Goal: Task Accomplishment & Management: Manage account settings

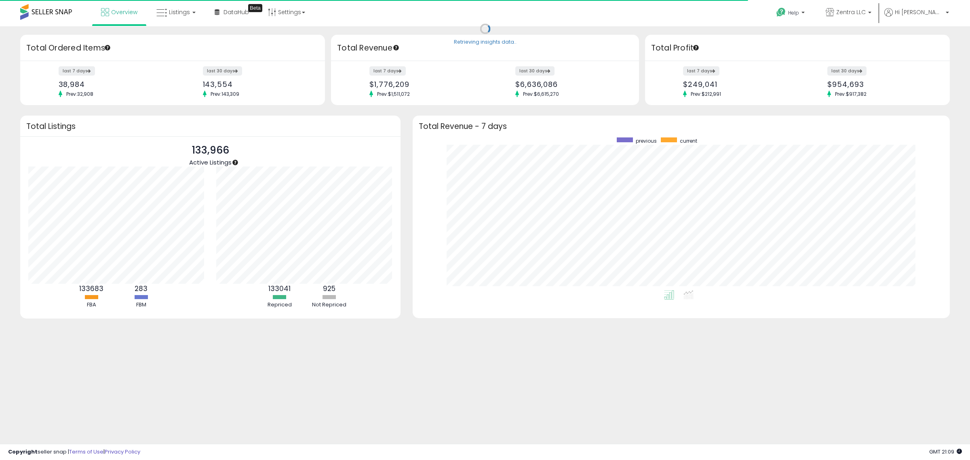
scroll to position [153, 521]
click at [179, 13] on span "Listings" at bounding box center [179, 12] width 21 height 8
click at [180, 37] on icon at bounding box center [181, 40] width 35 height 11
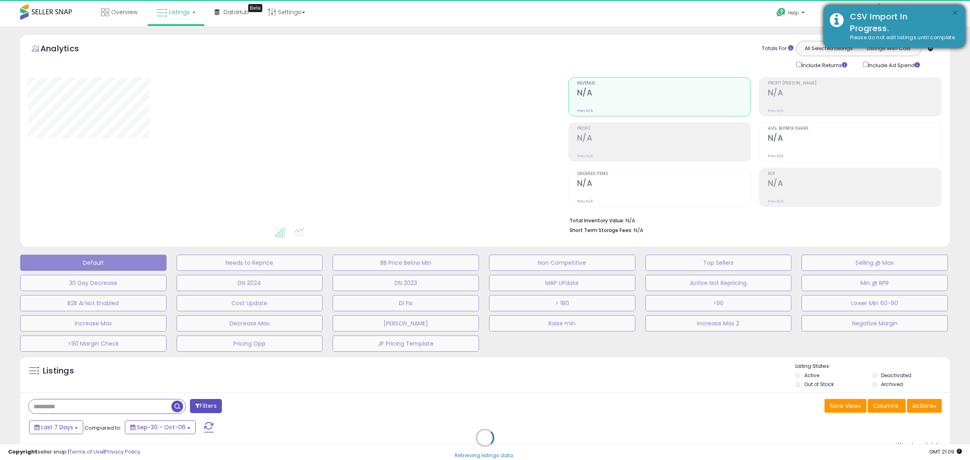
click at [956, 14] on button "×" at bounding box center [954, 13] width 6 height 10
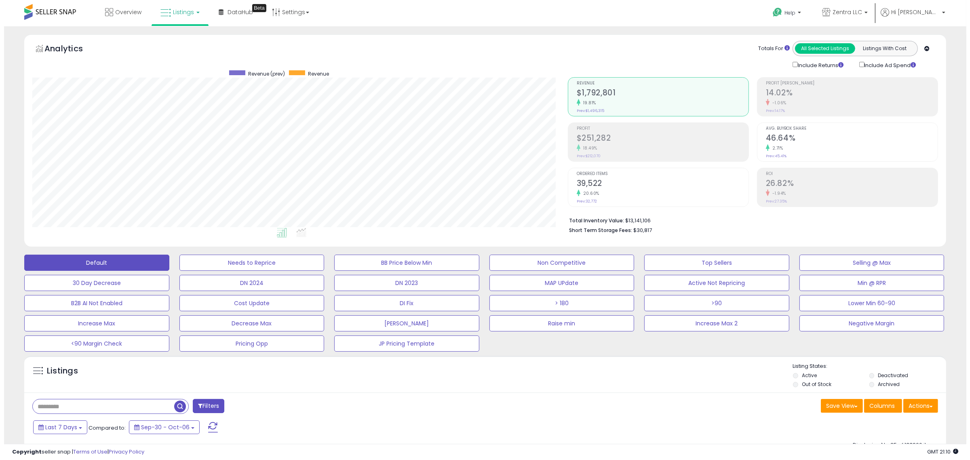
scroll to position [23, 0]
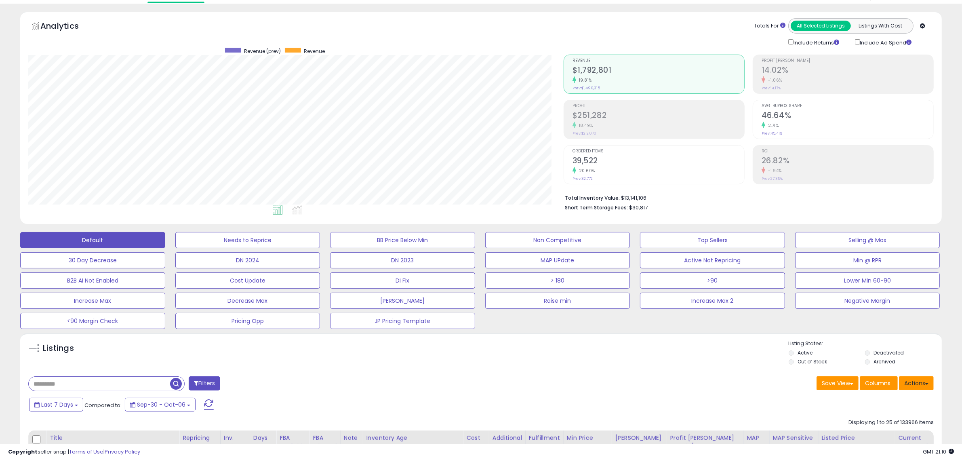
click at [917, 384] on button "Actions" at bounding box center [916, 383] width 35 height 14
click at [885, 395] on link "Import" at bounding box center [883, 400] width 88 height 13
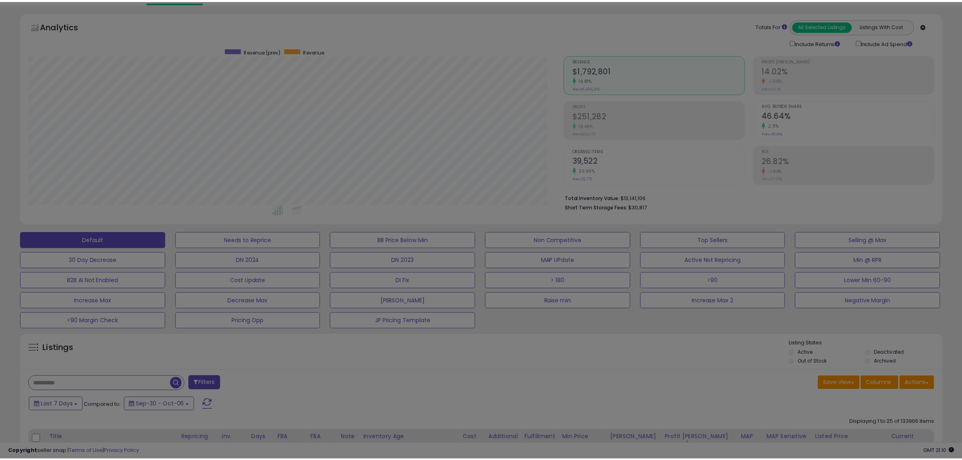
scroll to position [166, 539]
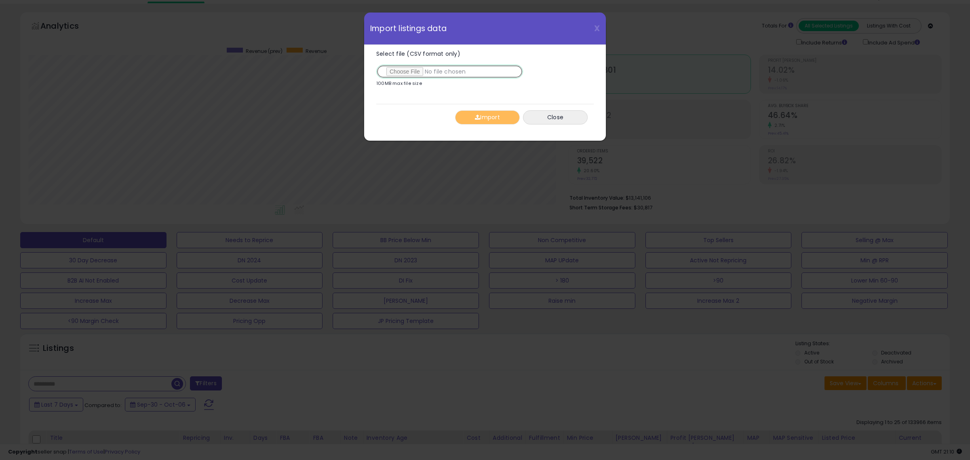
click at [415, 72] on input "Select file (CSV format only)" at bounding box center [449, 72] width 147 height 14
type input "**********"
click at [481, 119] on button "Import" at bounding box center [487, 117] width 65 height 14
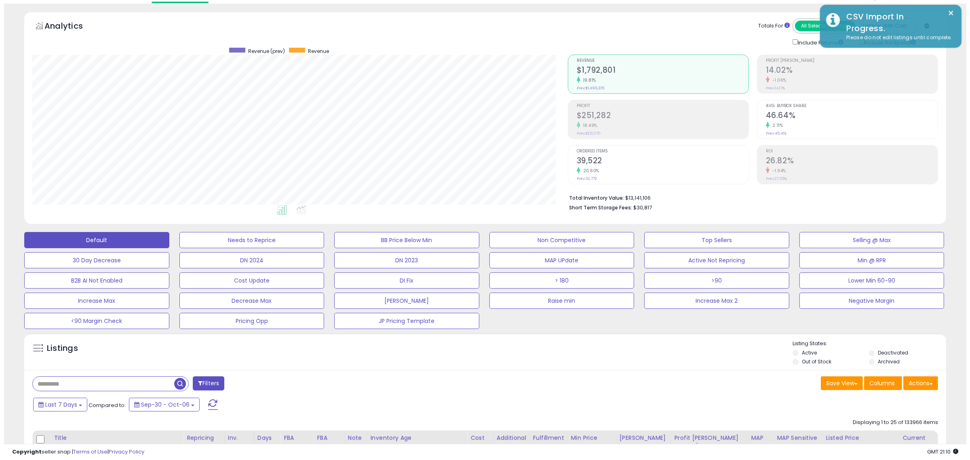
scroll to position [403826, 403456]
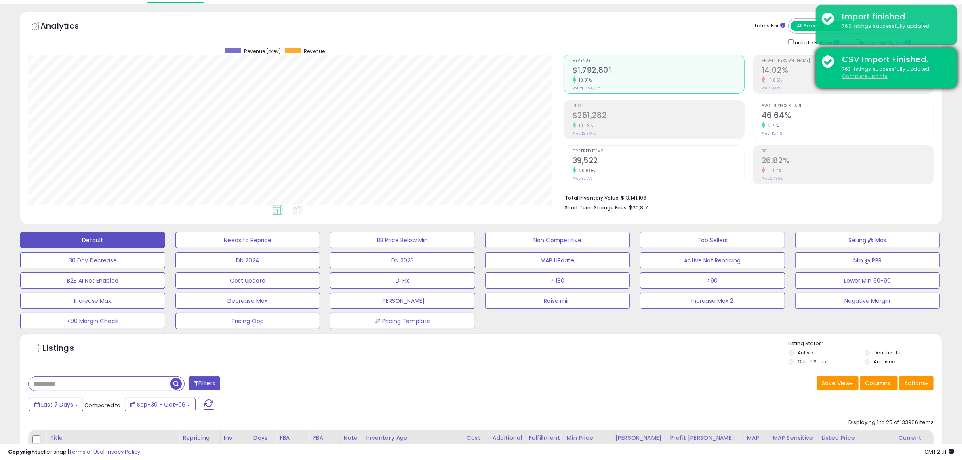
click at [867, 78] on u "Complete Update" at bounding box center [865, 76] width 46 height 7
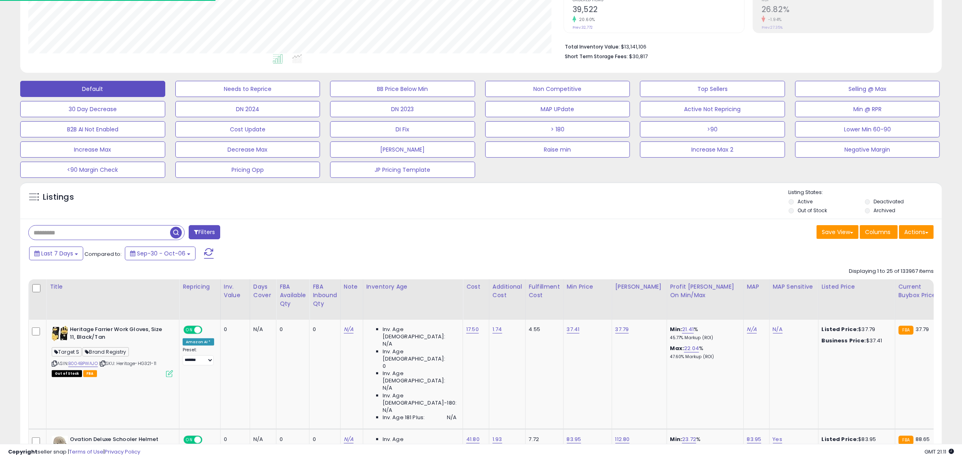
scroll to position [183, 0]
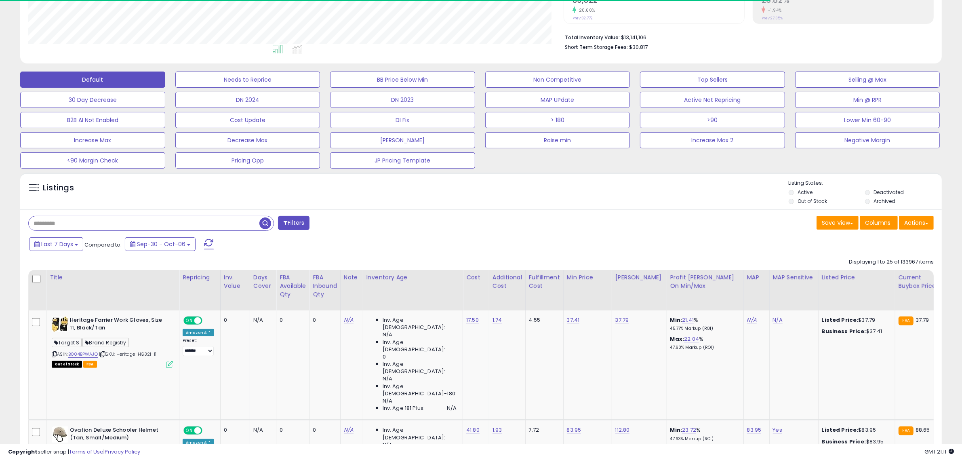
click at [91, 219] on input "text" at bounding box center [144, 223] width 231 height 14
paste input "**********"
click at [265, 222] on span "button" at bounding box center [265, 223] width 12 height 12
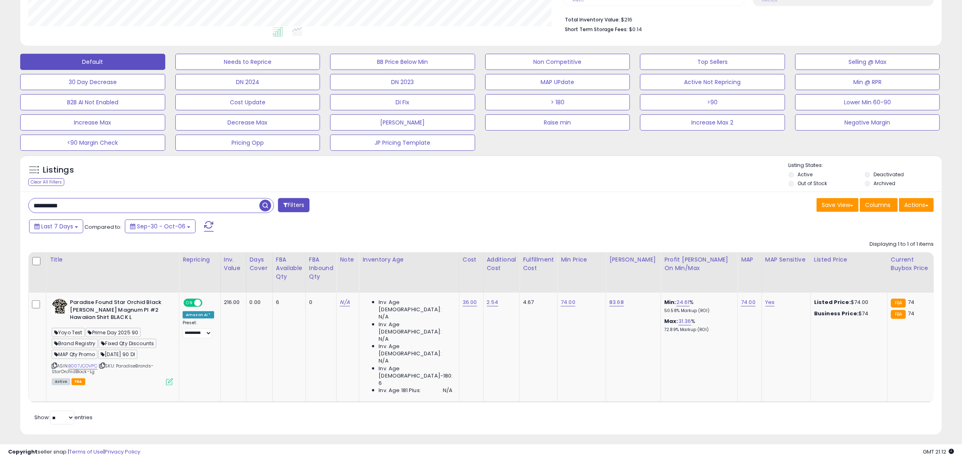
scroll to position [166, 535]
drag, startPoint x: 162, startPoint y: 366, endPoint x: 121, endPoint y: 364, distance: 40.4
click at [121, 364] on div "ASIN: B007JCOVPC | SKU: ParadiseBrands-StarOrchidBlack-Lg Active FBA" at bounding box center [112, 342] width 121 height 86
copy span "ParadiseBrands-"
click at [98, 211] on input "**********" at bounding box center [144, 205] width 231 height 14
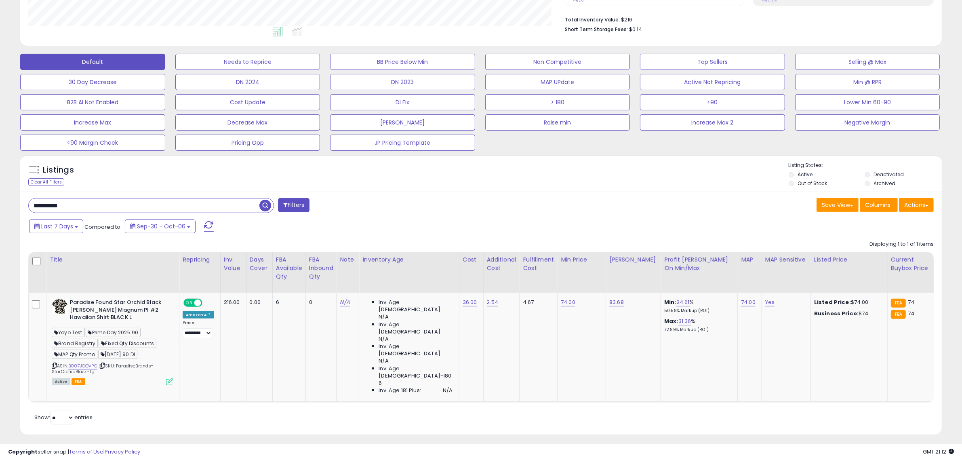
paste input "*****"
type input "**********"
click at [267, 206] on span "button" at bounding box center [265, 206] width 12 height 12
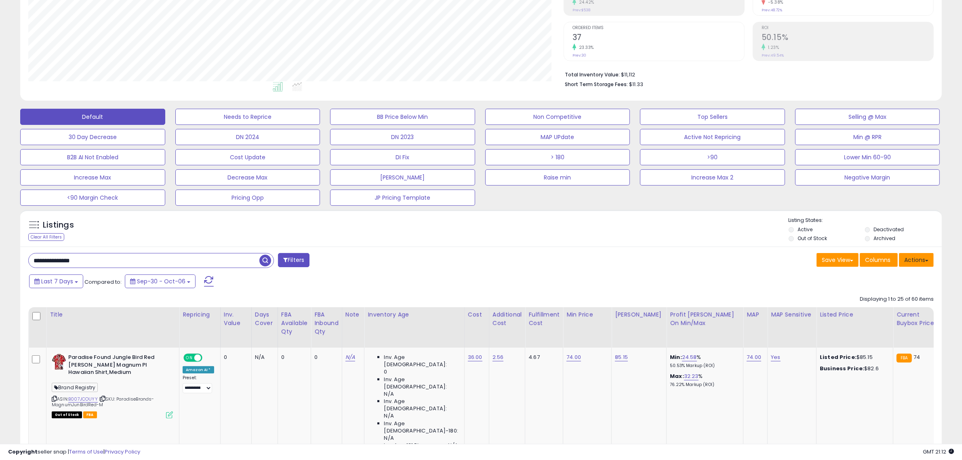
click at [914, 264] on button "Actions" at bounding box center [916, 260] width 35 height 14
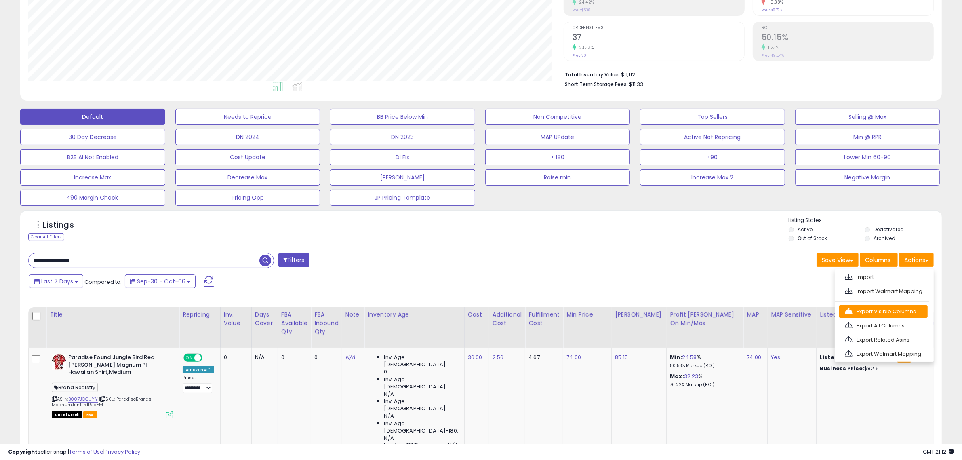
click at [870, 312] on link "Export Visible Columns" at bounding box center [883, 311] width 88 height 13
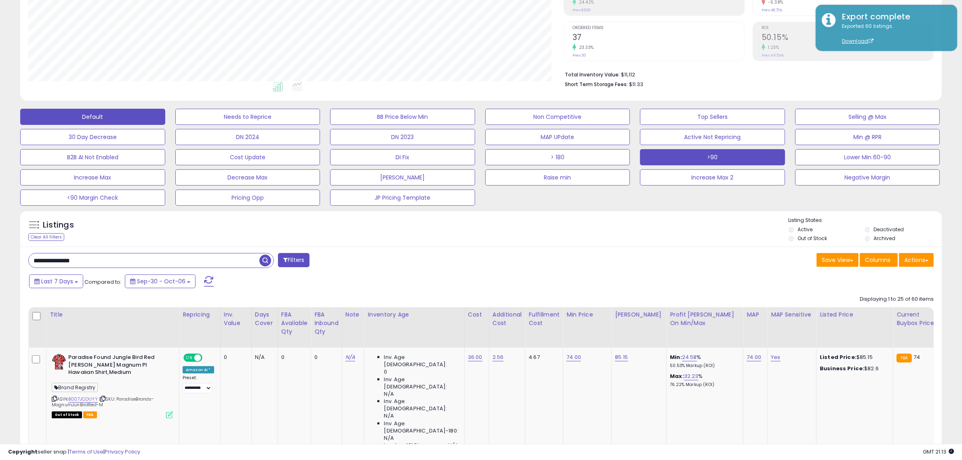
click at [702, 156] on button ">90" at bounding box center [712, 157] width 145 height 16
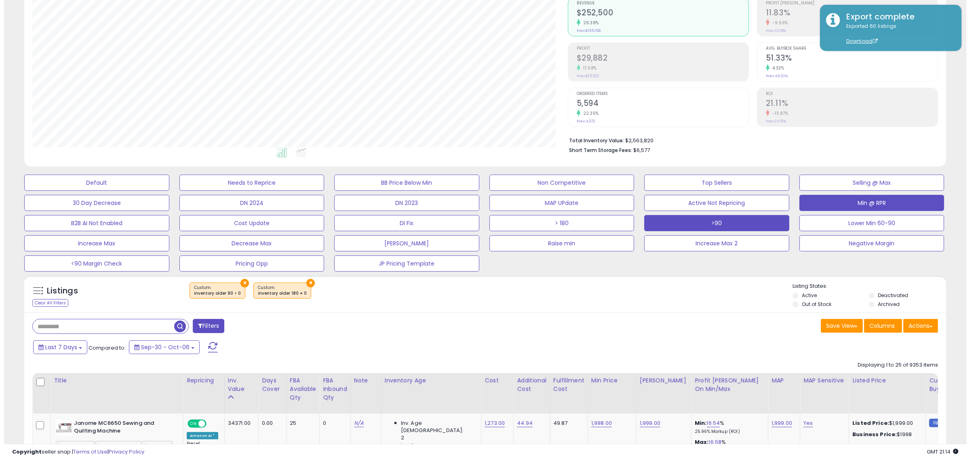
scroll to position [78, 0]
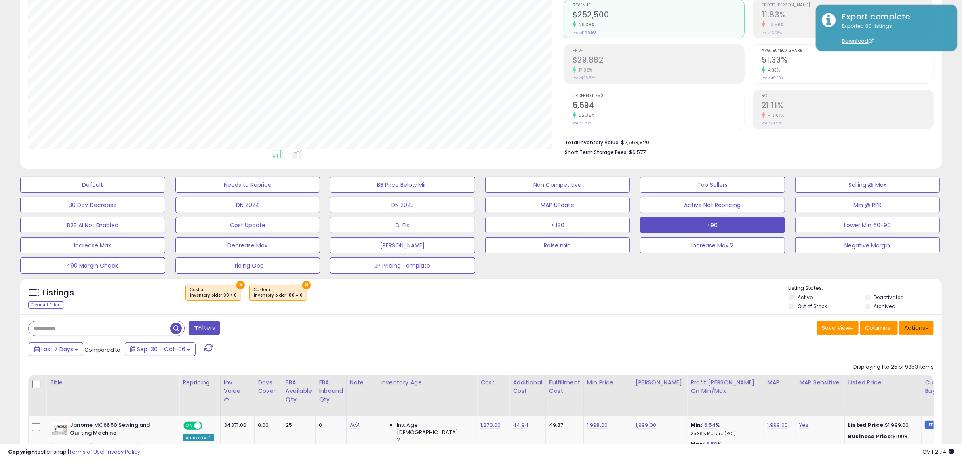
click at [919, 332] on button "Actions" at bounding box center [916, 328] width 35 height 14
click at [877, 377] on link "Export Visible Columns" at bounding box center [883, 379] width 88 height 13
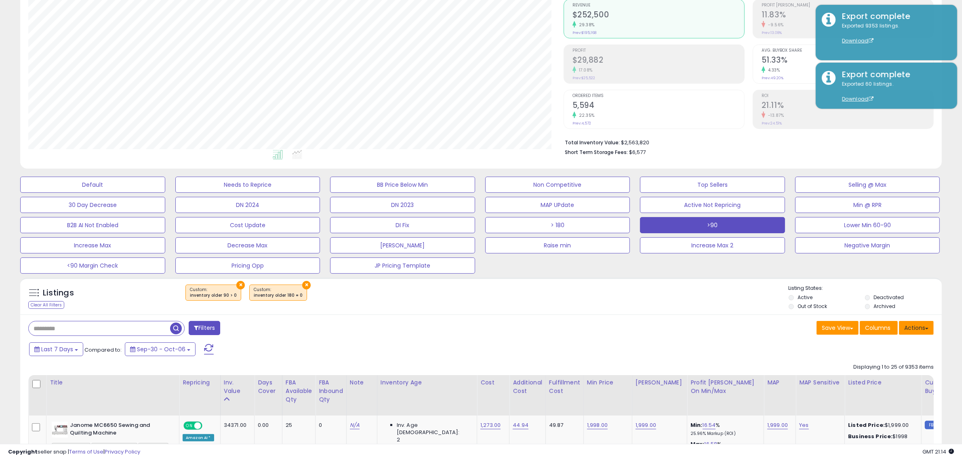
click at [914, 324] on button "Actions" at bounding box center [916, 328] width 35 height 14
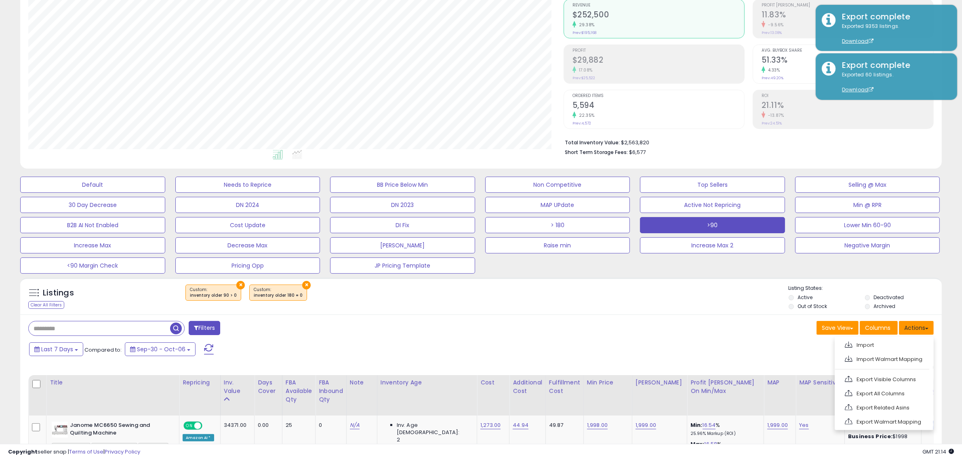
click at [914, 324] on button "Actions" at bounding box center [916, 328] width 35 height 14
click at [911, 327] on button "Actions" at bounding box center [916, 328] width 35 height 14
click at [881, 350] on link "Import" at bounding box center [883, 345] width 88 height 13
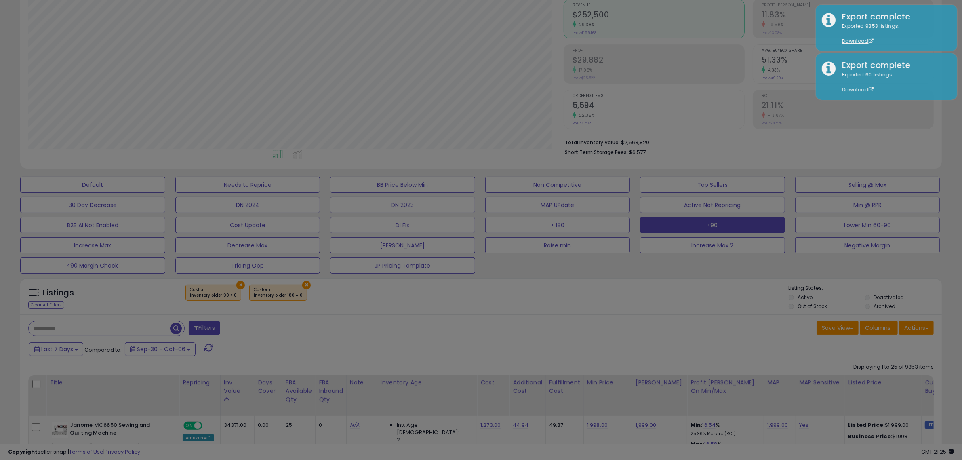
scroll to position [166, 539]
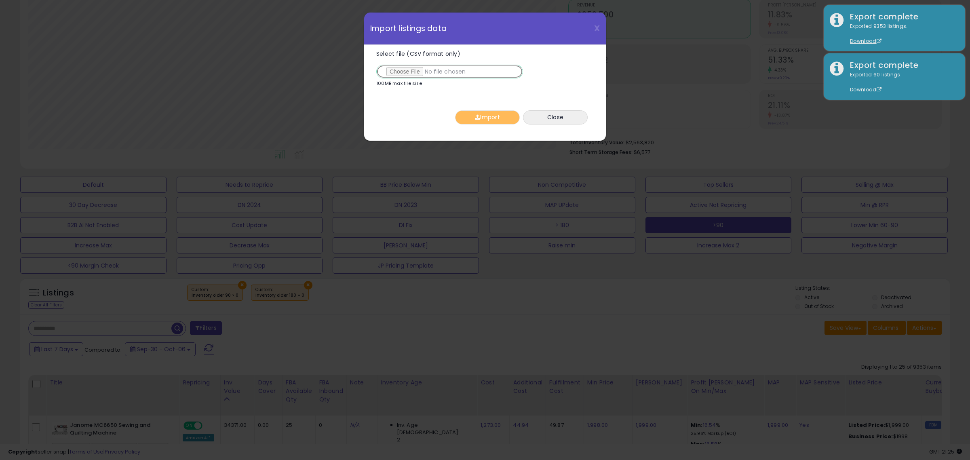
click at [414, 67] on input "Select file (CSV format only)" at bounding box center [449, 72] width 147 height 14
type input "**********"
click at [493, 121] on button "Import" at bounding box center [487, 117] width 65 height 14
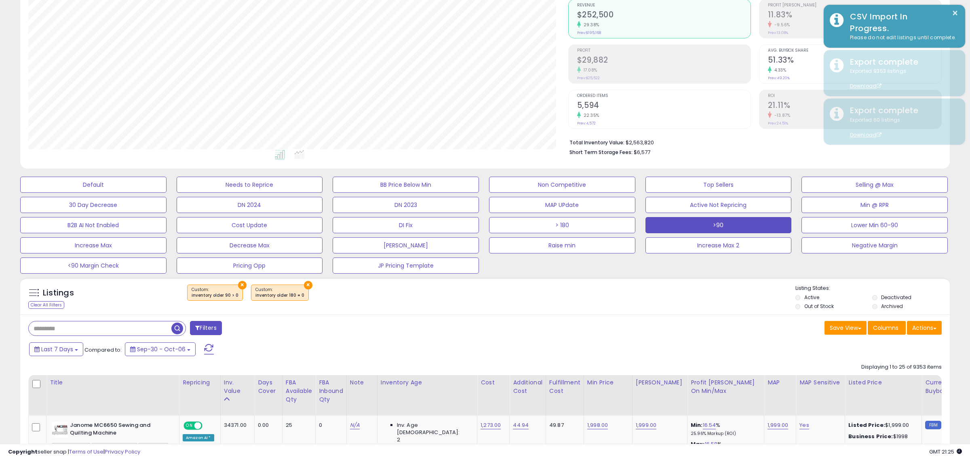
scroll to position [403826, 403456]
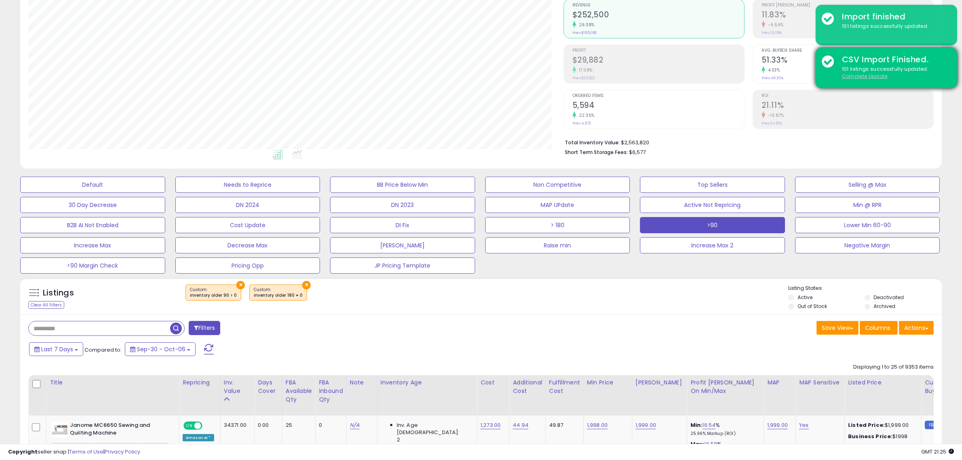
click at [849, 75] on u "Complete Update" at bounding box center [865, 76] width 46 height 7
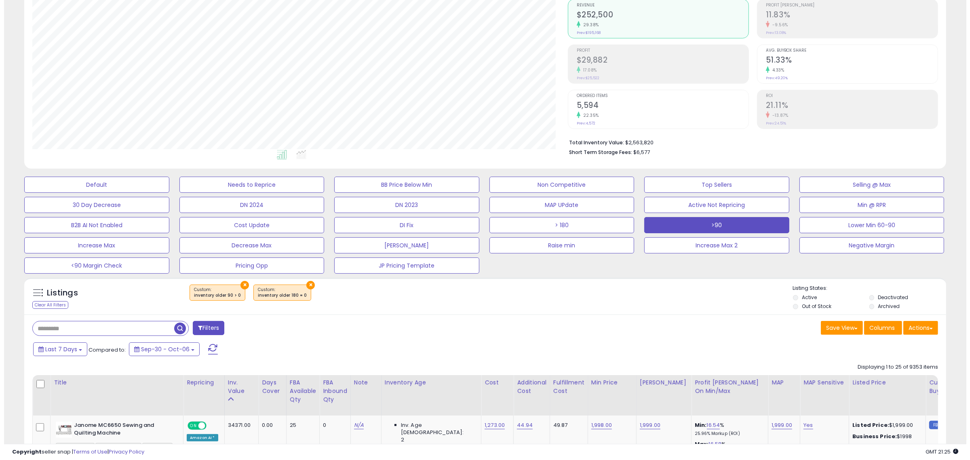
scroll to position [166, 535]
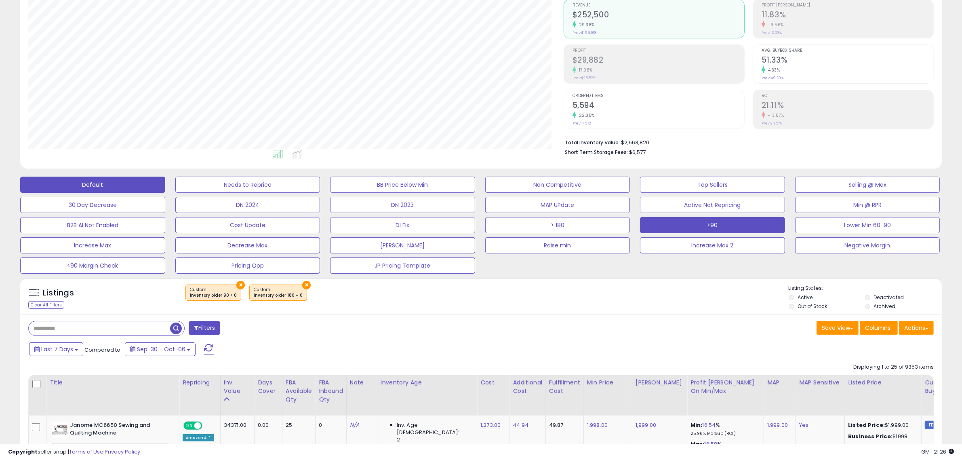
click at [119, 185] on button "Default" at bounding box center [92, 185] width 145 height 16
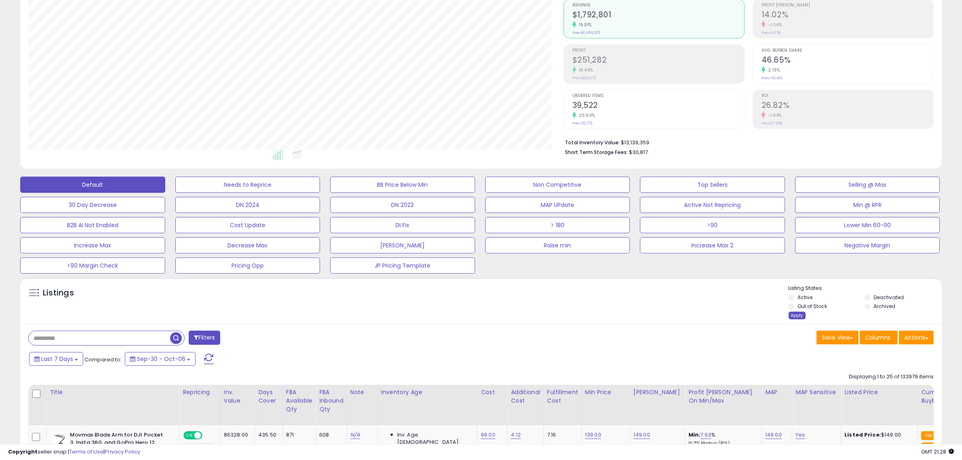
click at [794, 315] on div "Apply" at bounding box center [797, 315] width 17 height 8
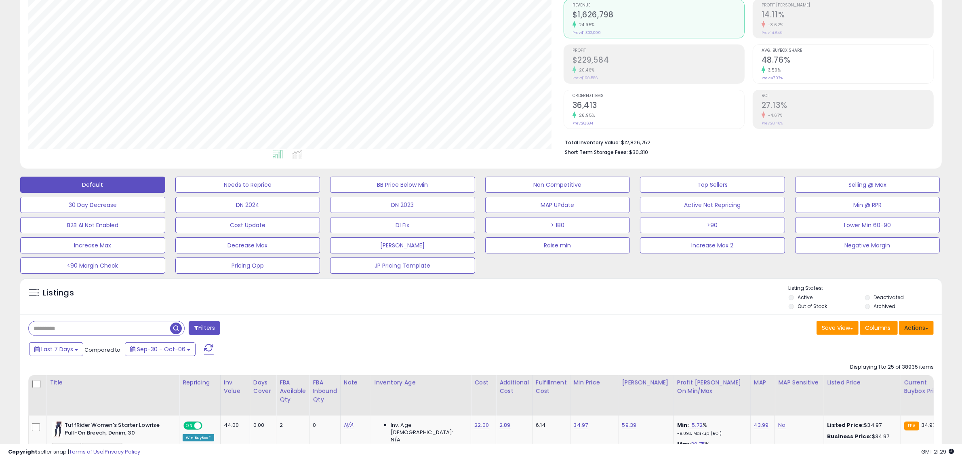
click at [915, 330] on button "Actions" at bounding box center [916, 328] width 35 height 14
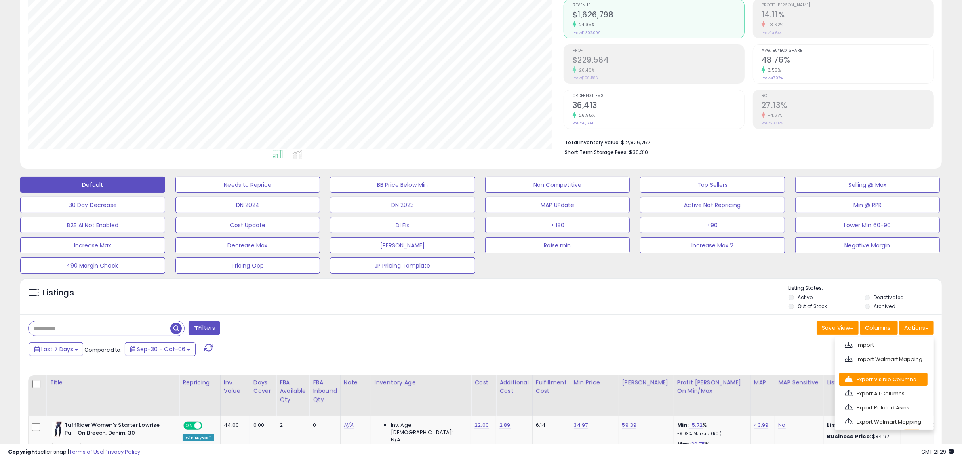
click at [865, 381] on link "Export Visible Columns" at bounding box center [883, 379] width 88 height 13
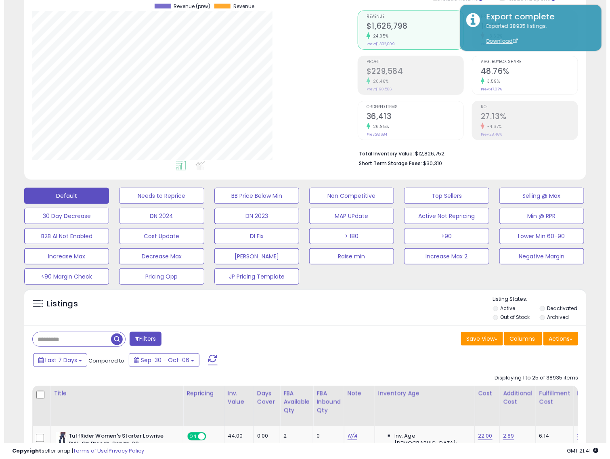
scroll to position [166, 326]
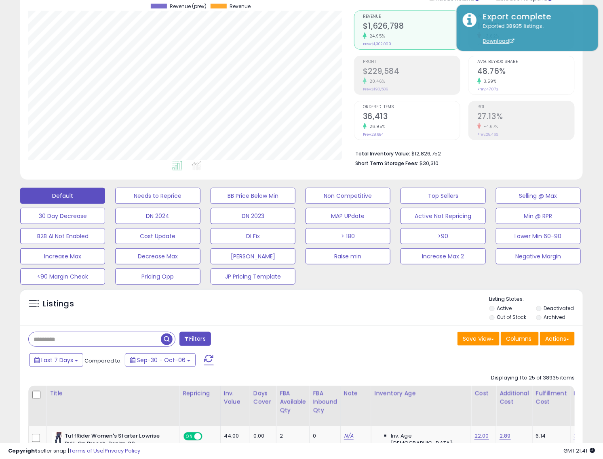
click at [96, 342] on input "text" at bounding box center [95, 339] width 132 height 14
paste input "**********"
type input "**********"
click at [166, 340] on span "button" at bounding box center [167, 340] width 12 height 12
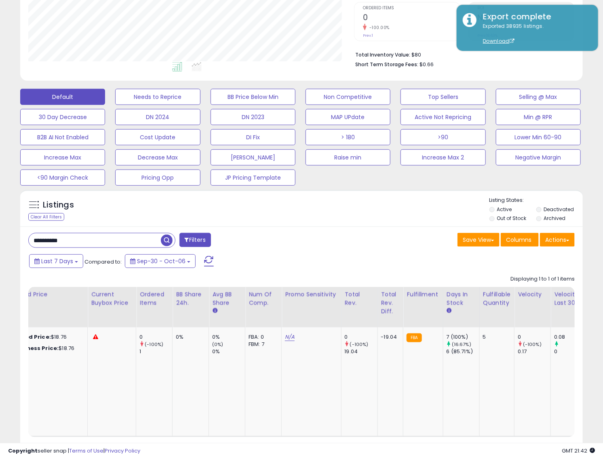
scroll to position [0, 0]
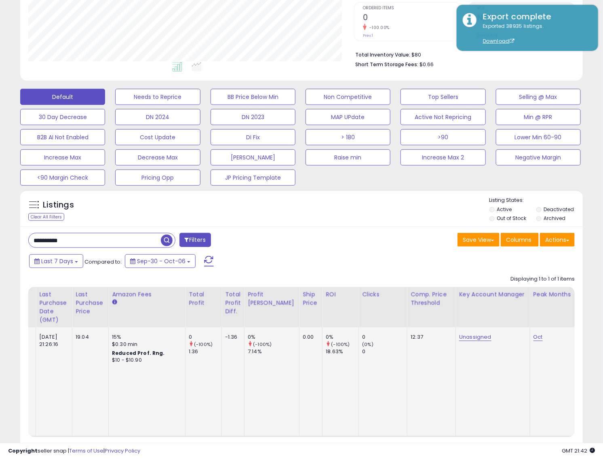
click at [299, 340] on td "0.00" at bounding box center [310, 382] width 23 height 109
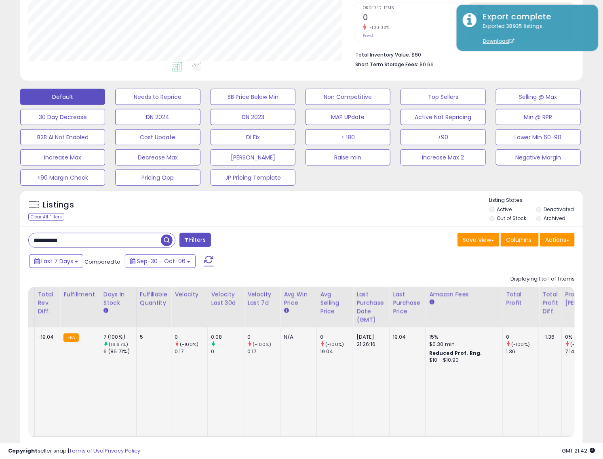
scroll to position [0, 791]
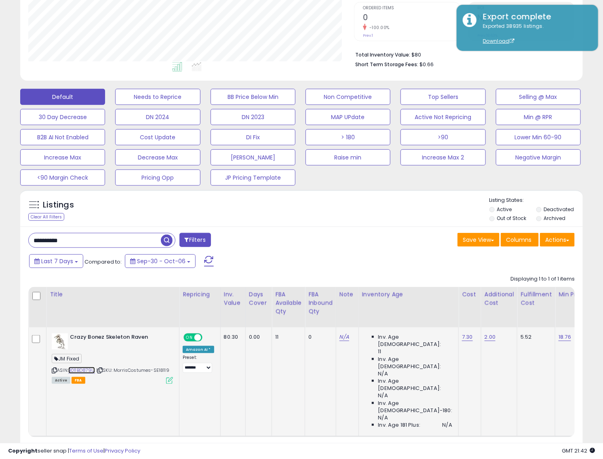
click at [88, 372] on link "B011BD879U" at bounding box center [81, 370] width 27 height 7
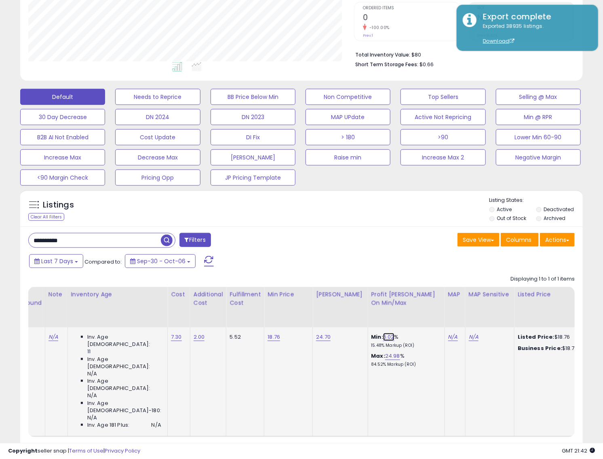
click at [383, 339] on link "6.02" at bounding box center [388, 337] width 11 height 8
type input "*"
click button "submit" at bounding box center [393, 316] width 14 height 12
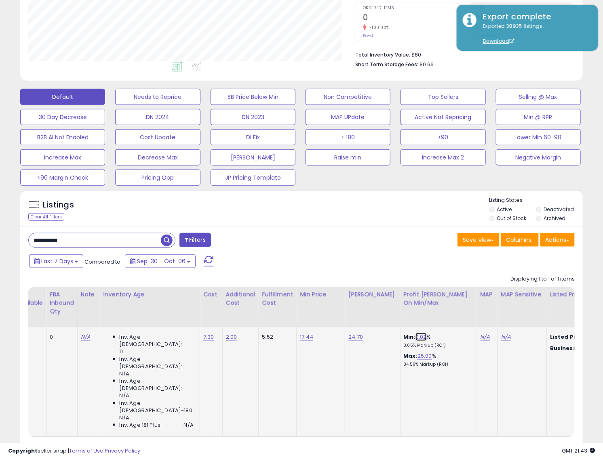
click at [415, 338] on link "0.02" at bounding box center [420, 337] width 11 height 8
type input "*"
click button "submit" at bounding box center [425, 316] width 14 height 12
click at [117, 241] on input "**********" at bounding box center [95, 241] width 132 height 14
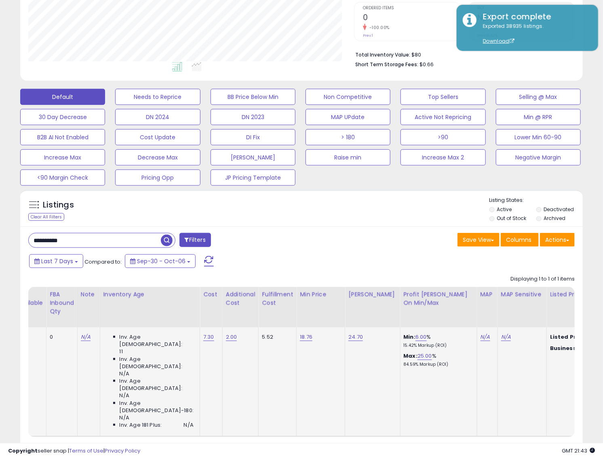
click at [117, 241] on input "**********" at bounding box center [95, 241] width 132 height 14
paste input "text"
click at [167, 245] on span "button" at bounding box center [167, 241] width 12 height 12
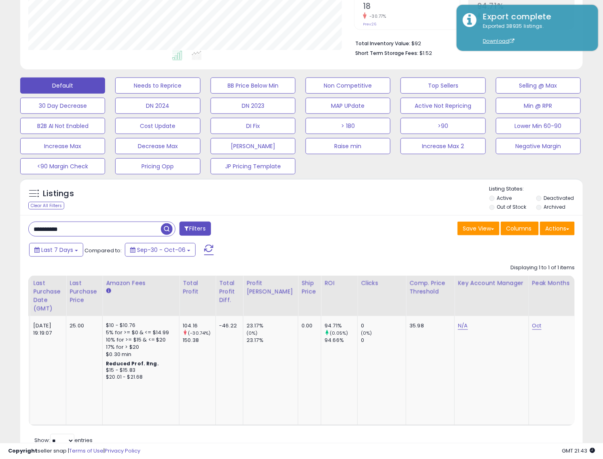
click at [243, 362] on td "23.17% (0%) 23.17%" at bounding box center [270, 370] width 55 height 109
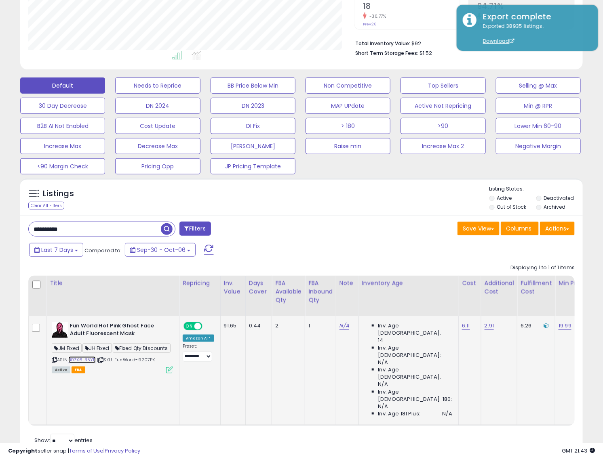
click at [85, 364] on link "B07X6L35YB" at bounding box center [81, 360] width 27 height 7
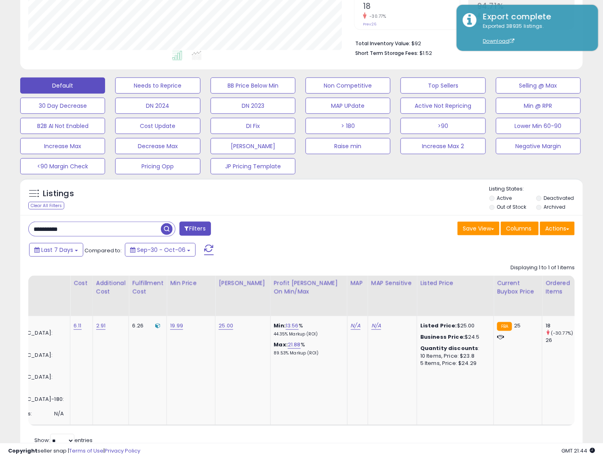
click at [130, 225] on input "**********" at bounding box center [95, 229] width 132 height 14
paste input "text"
type input "**********"
click at [169, 231] on span "button" at bounding box center [167, 229] width 12 height 12
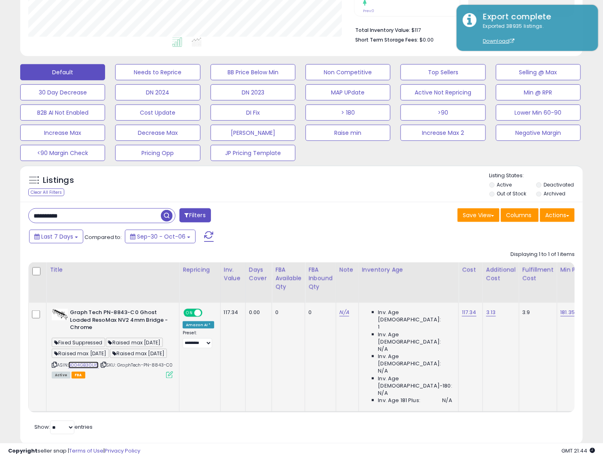
click at [93, 364] on link "B004GB30U6" at bounding box center [83, 365] width 30 height 7
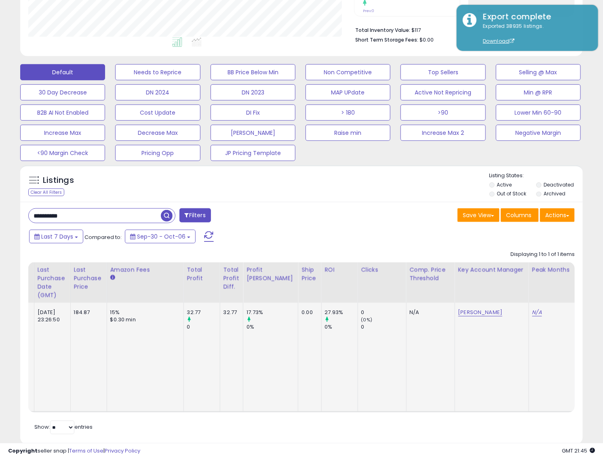
click at [578, 313] on link "halloween" at bounding box center [587, 313] width 18 height 8
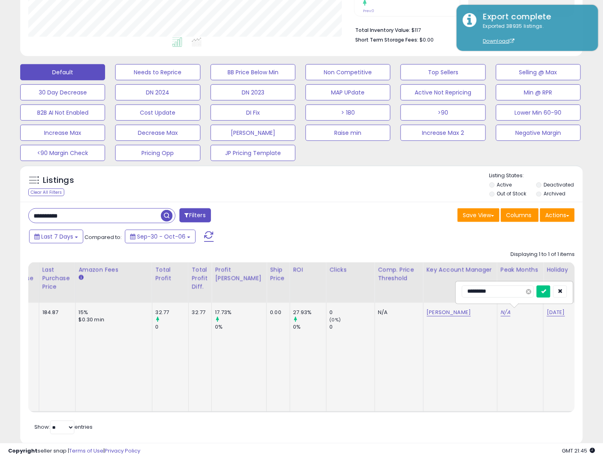
click at [531, 292] on span at bounding box center [528, 291] width 5 height 5
click at [550, 294] on button "submit" at bounding box center [544, 292] width 14 height 12
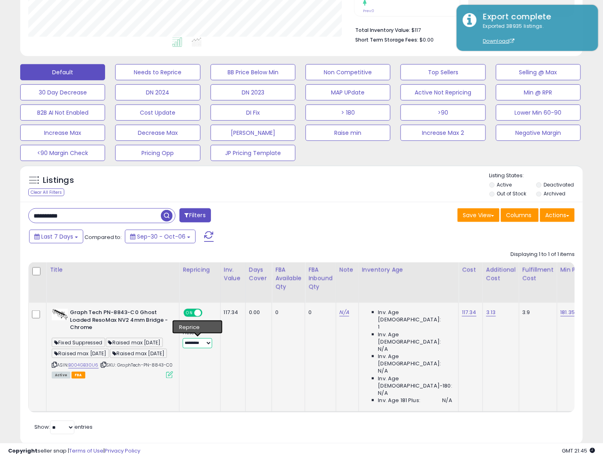
click at [211, 344] on select "**********" at bounding box center [197, 344] width 29 height 10
select select "*******"
click at [183, 339] on select "**********" at bounding box center [197, 344] width 29 height 10
click at [136, 207] on div "**********" at bounding box center [301, 323] width 562 height 243
click at [133, 214] on input "**********" at bounding box center [95, 216] width 132 height 14
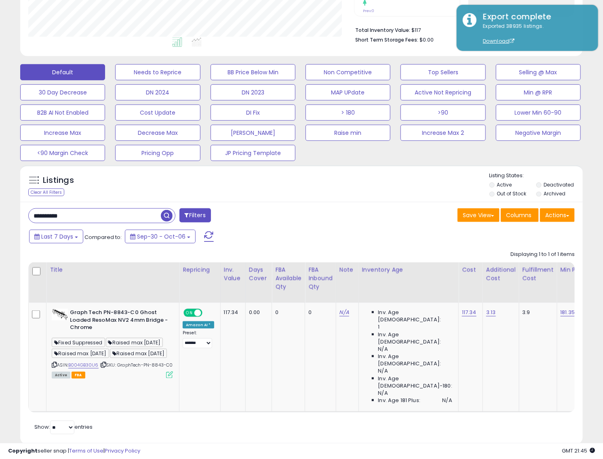
paste input "text"
click at [167, 220] on span "button" at bounding box center [167, 216] width 12 height 12
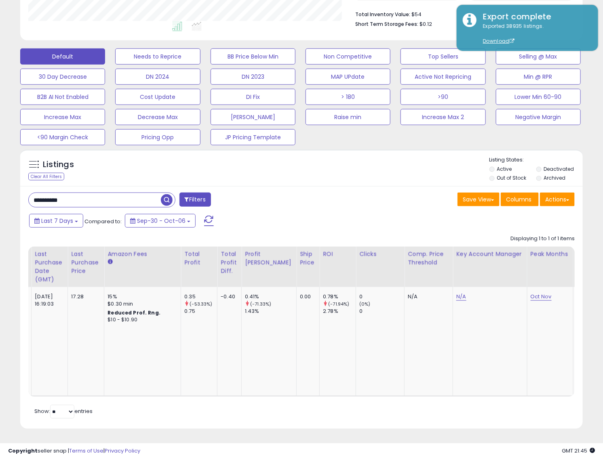
click at [320, 315] on td "0.78% (-71.94%) 2.78%" at bounding box center [338, 341] width 36 height 109
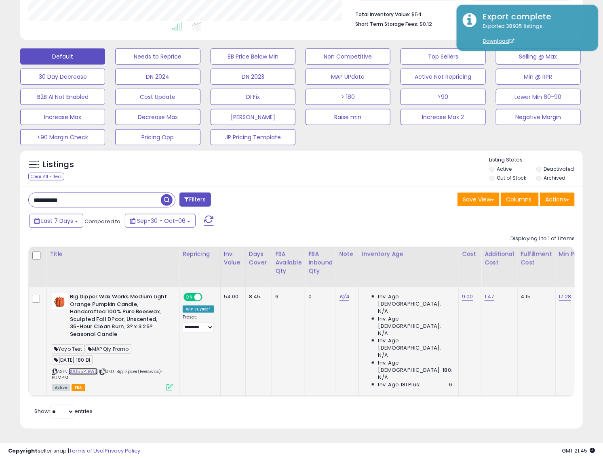
click at [79, 368] on link "B0055PJBWS" at bounding box center [82, 371] width 29 height 7
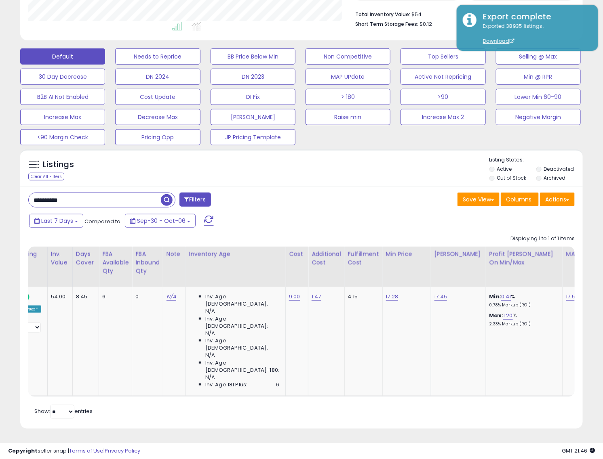
click at [98, 198] on input "**********" at bounding box center [95, 200] width 132 height 14
paste input "text"
type input "**********"
click at [163, 194] on span "button" at bounding box center [167, 200] width 12 height 12
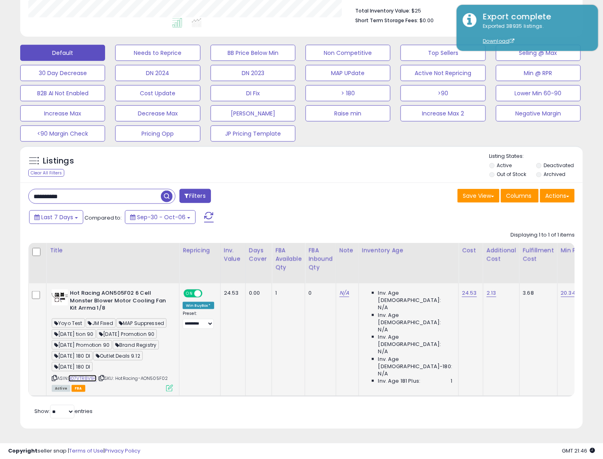
click at [87, 375] on link "B07VTR8V94" at bounding box center [82, 378] width 28 height 7
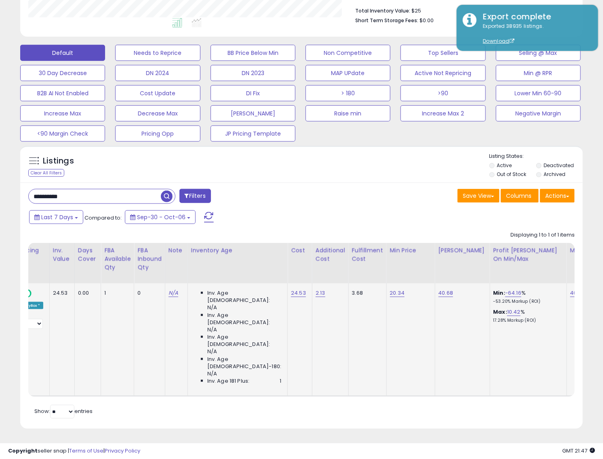
scroll to position [0, 506]
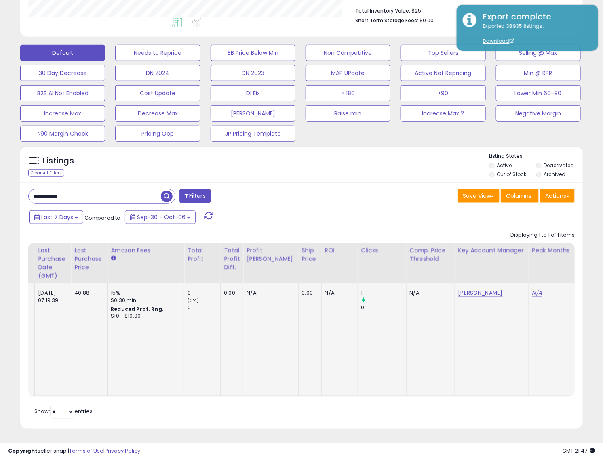
click at [578, 289] on link "halloween" at bounding box center [587, 293] width 18 height 8
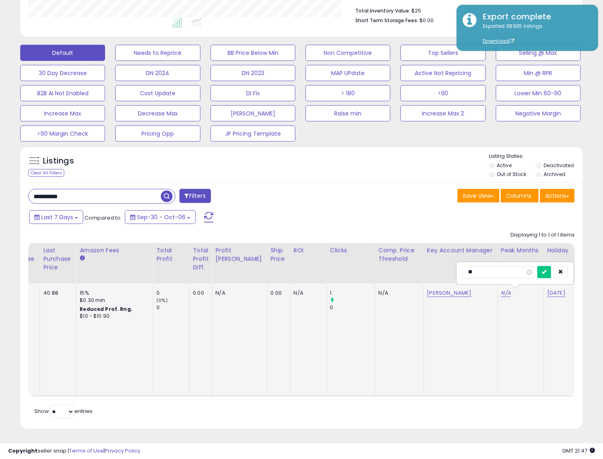
type input "*"
click at [547, 269] on icon "submit" at bounding box center [544, 271] width 5 height 5
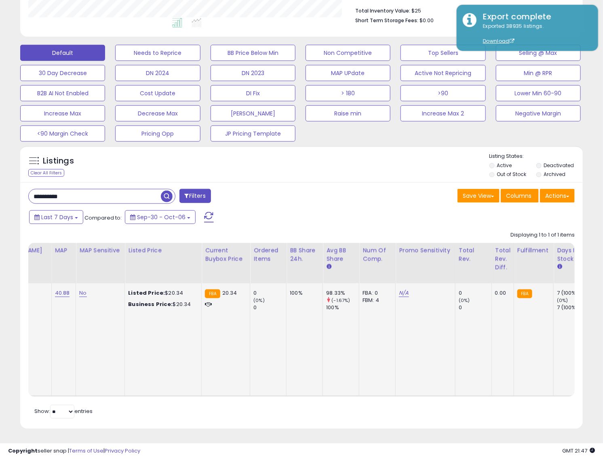
click at [82, 192] on input "**********" at bounding box center [95, 196] width 132 height 14
paste input "text"
type input "**********"
click at [165, 191] on span "button" at bounding box center [167, 197] width 12 height 12
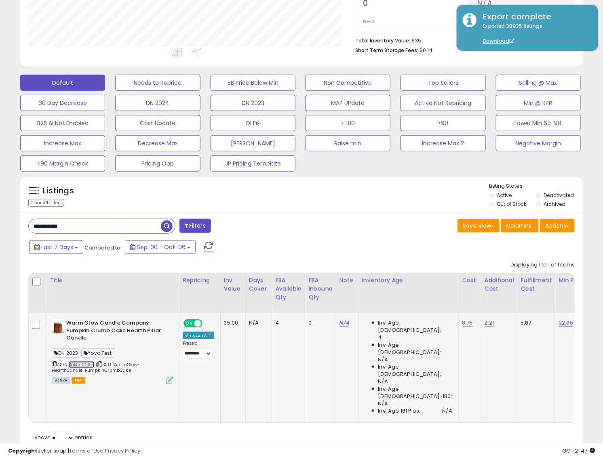
click at [87, 362] on link "B01J3S6BES" at bounding box center [81, 365] width 26 height 7
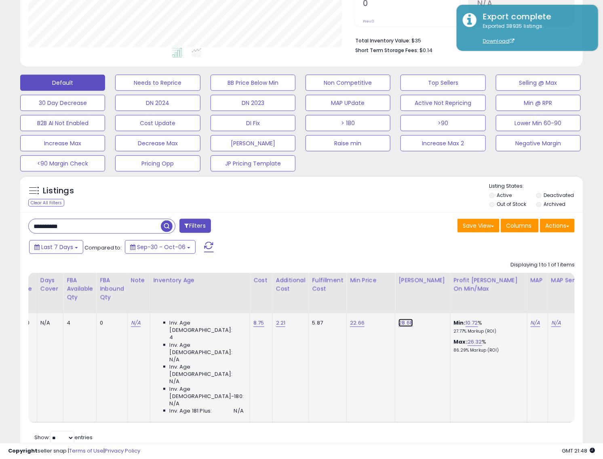
click at [398, 322] on link "28.68" at bounding box center [405, 323] width 15 height 8
type input "*"
click at [409, 296] on button "submit" at bounding box center [416, 302] width 14 height 12
type input "**"
click button "submit" at bounding box center [416, 294] width 14 height 12
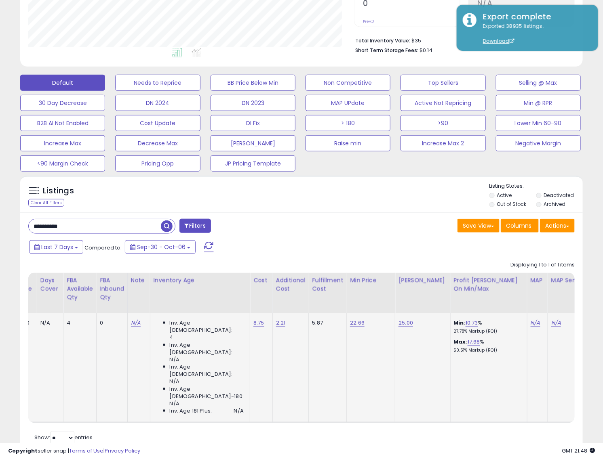
click at [120, 227] on input "**********" at bounding box center [95, 226] width 132 height 14
paste input "text"
click at [170, 227] on span "button" at bounding box center [167, 227] width 12 height 12
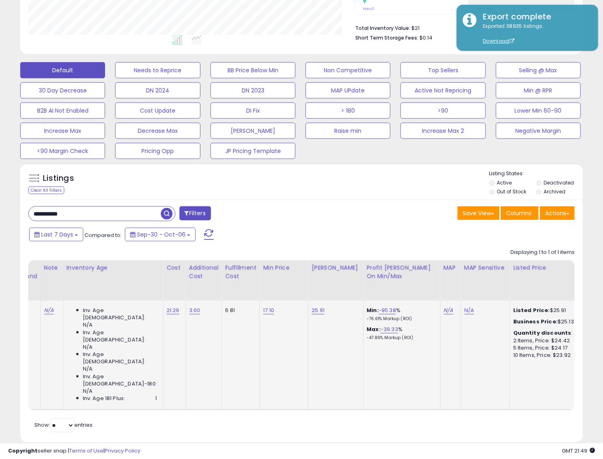
scroll to position [0, 0]
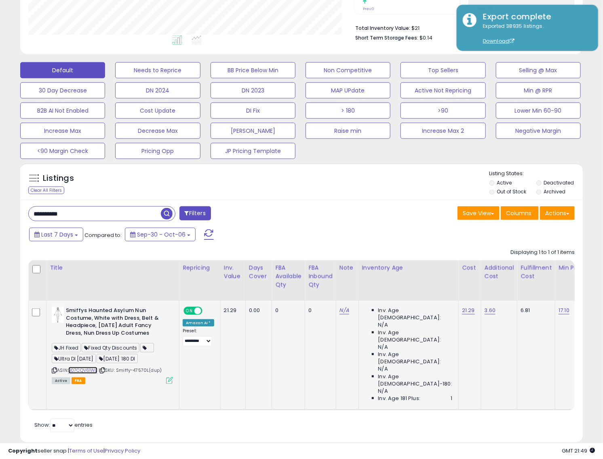
click at [87, 370] on link "B07CQV61WL" at bounding box center [82, 370] width 29 height 7
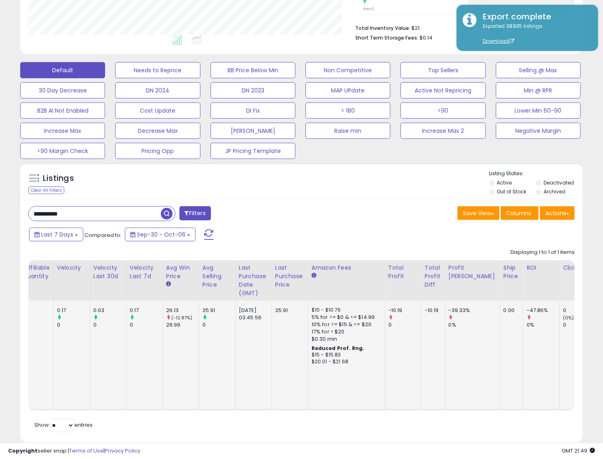
scroll to position [0, 1454]
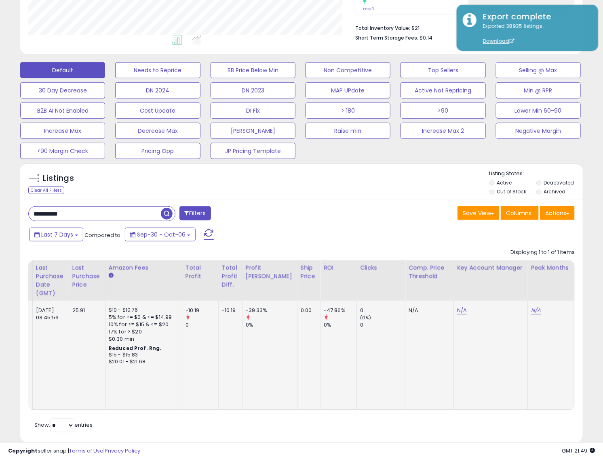
drag, startPoint x: 356, startPoint y: 318, endPoint x: 318, endPoint y: 347, distance: 48.3
click at [320, 347] on td "-47.86% 0%" at bounding box center [338, 355] width 36 height 109
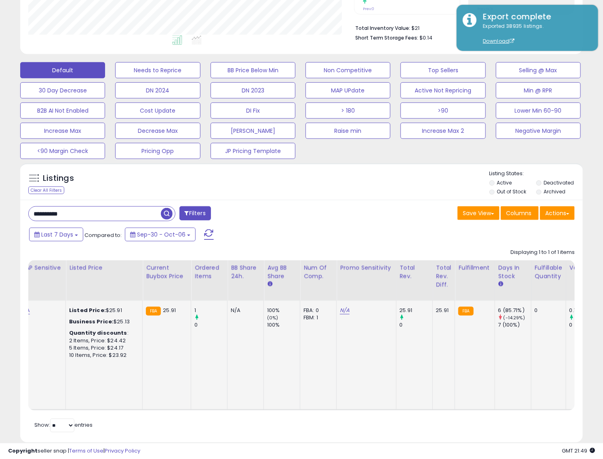
scroll to position [0, 527]
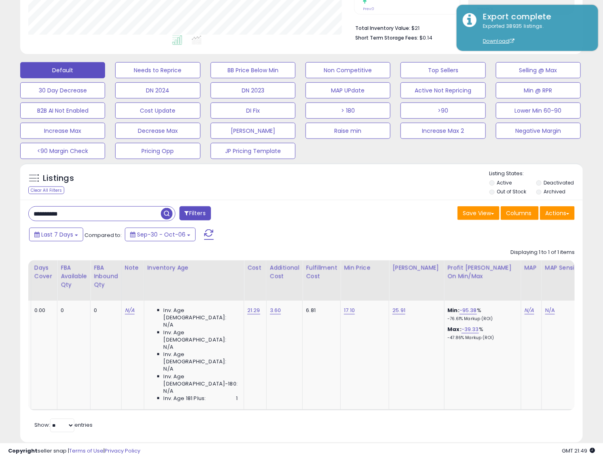
click at [102, 210] on input "**********" at bounding box center [95, 214] width 132 height 14
paste input "text"
click at [163, 215] on span "button" at bounding box center [167, 214] width 12 height 12
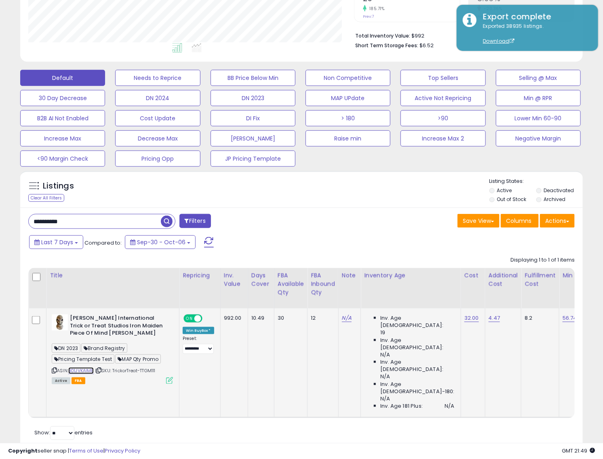
click at [86, 368] on link "B01JVKAIME" at bounding box center [80, 371] width 25 height 7
click at [106, 219] on input "**********" at bounding box center [95, 222] width 132 height 14
paste input "text"
type input "**********"
click at [168, 223] on span "button" at bounding box center [167, 222] width 12 height 12
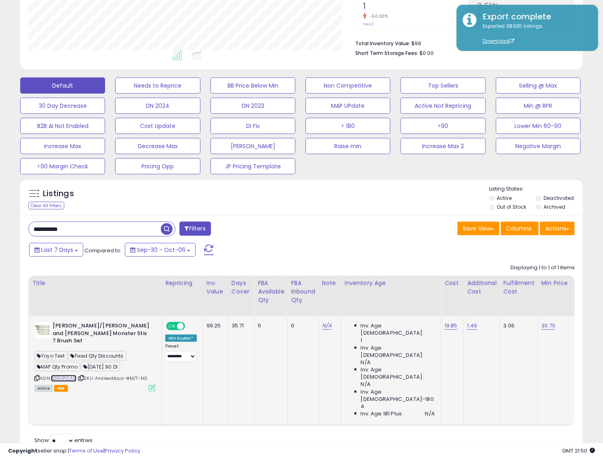
click at [75, 375] on link "B01GIPVLA8" at bounding box center [63, 378] width 25 height 7
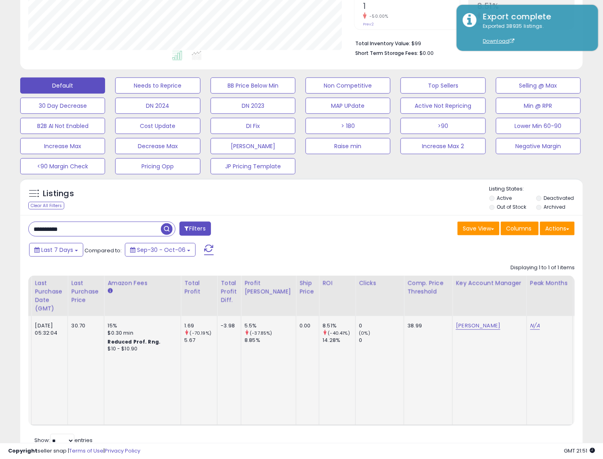
click at [576, 326] on link "halloween" at bounding box center [585, 326] width 18 height 8
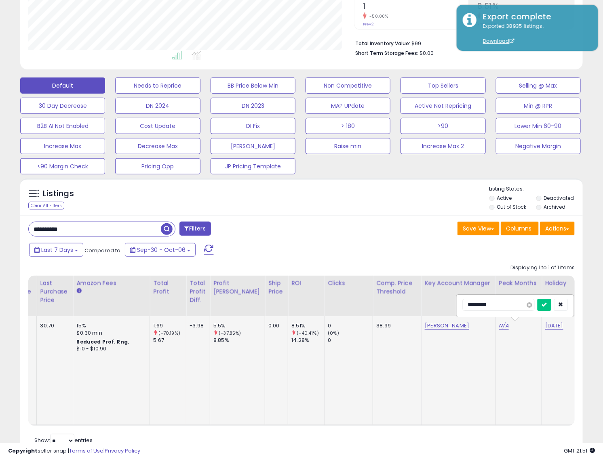
click at [532, 305] on span at bounding box center [529, 305] width 5 height 5
click at [547, 305] on icon "submit" at bounding box center [544, 304] width 5 height 5
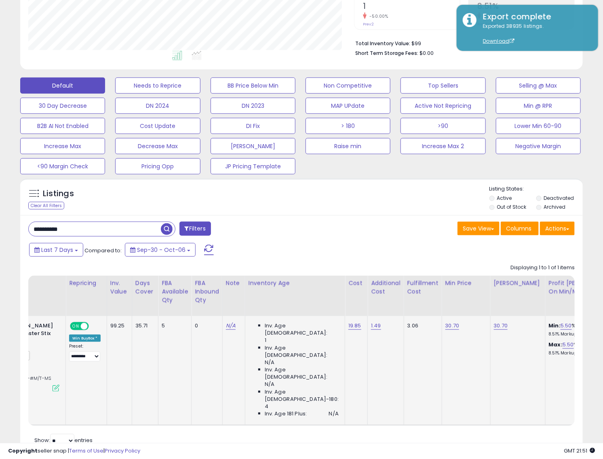
click at [92, 229] on input "**********" at bounding box center [95, 229] width 132 height 14
paste input "text"
click at [167, 228] on span "button" at bounding box center [167, 229] width 12 height 12
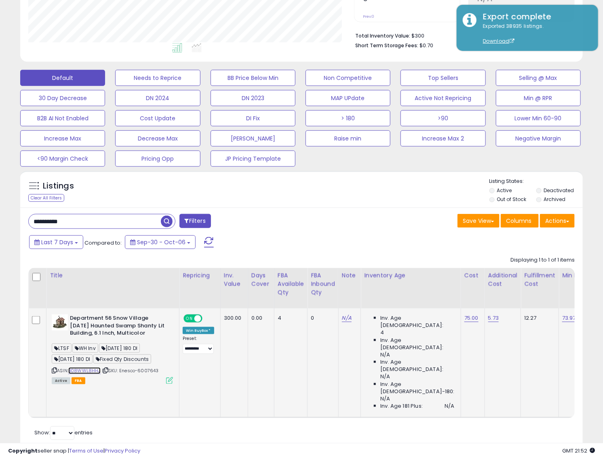
click at [91, 370] on link "B08WWL8HHJ" at bounding box center [84, 371] width 32 height 7
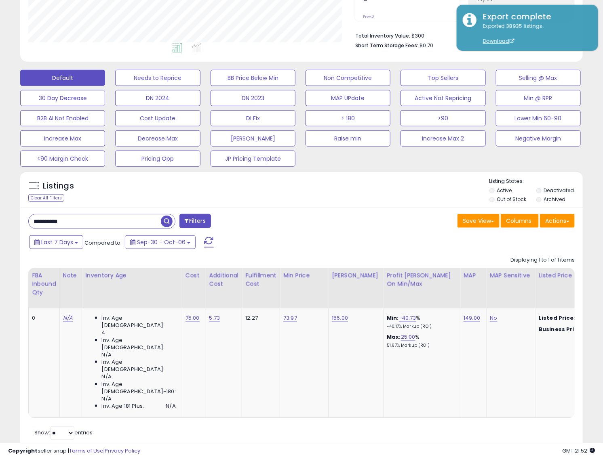
click at [108, 219] on input "**********" at bounding box center [95, 222] width 132 height 14
paste input "text"
click at [168, 223] on span "button" at bounding box center [167, 222] width 12 height 12
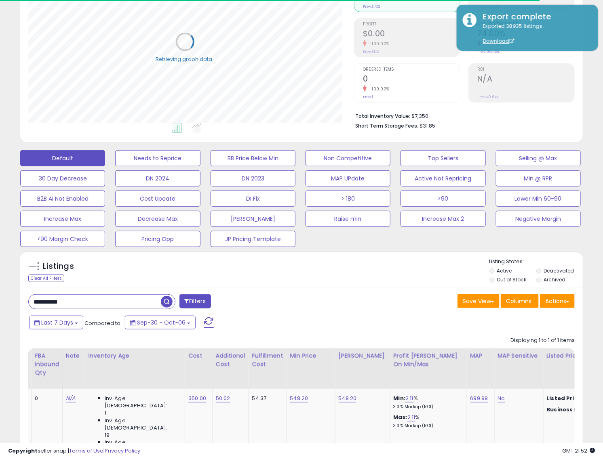
scroll to position [174, 0]
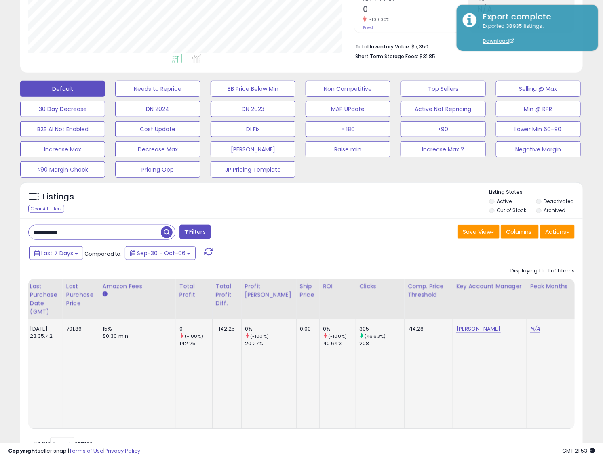
click at [358, 369] on td "305 (46.63%) 208" at bounding box center [380, 374] width 48 height 109
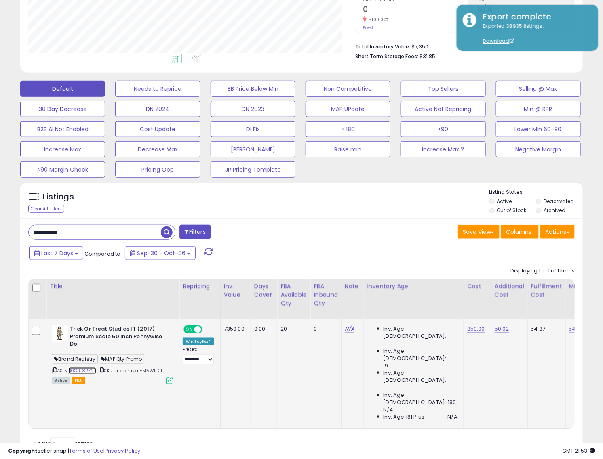
click at [92, 370] on link "B0CBT82Z2T" at bounding box center [82, 371] width 28 height 7
click at [114, 234] on input "**********" at bounding box center [95, 232] width 132 height 14
paste input "text"
type input "**********"
click at [165, 231] on span "button" at bounding box center [167, 233] width 12 height 12
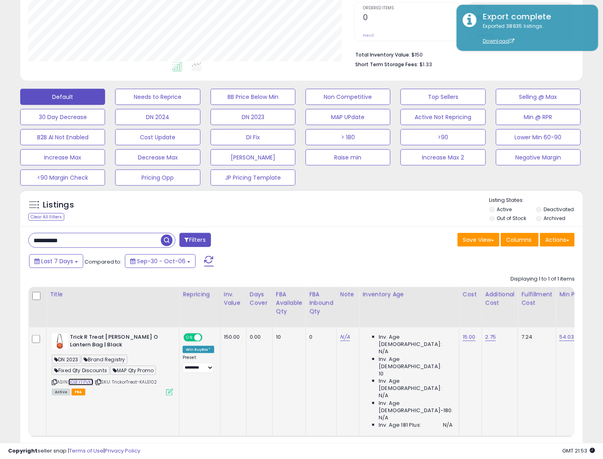
click at [84, 381] on link "B0B1YFPVKT" at bounding box center [80, 382] width 25 height 7
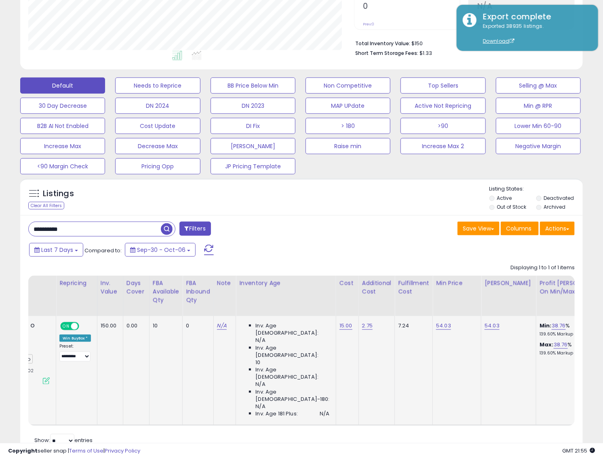
scroll to position [0, 0]
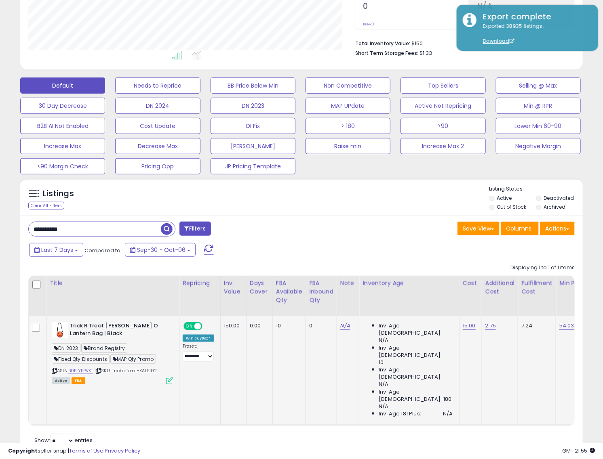
click at [154, 372] on span "| SKU: TrickorTreat-KALE102" at bounding box center [126, 371] width 63 height 6
copy span "KALE102"
click at [152, 369] on span "| SKU: TrickorTreat-KALE102" at bounding box center [126, 371] width 63 height 6
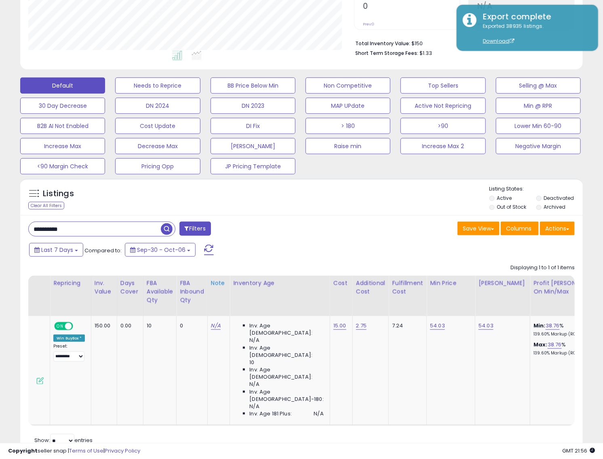
scroll to position [0, 144]
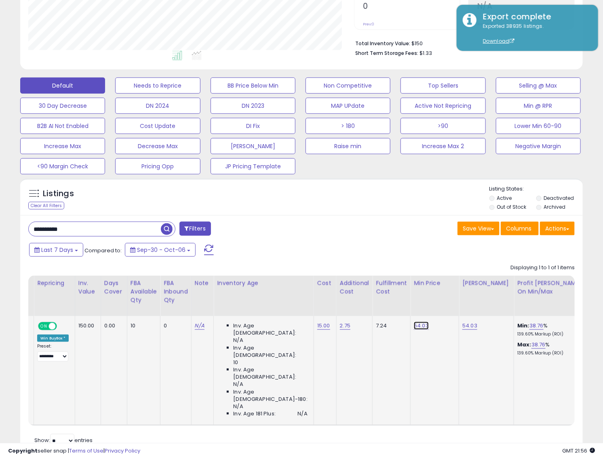
click at [414, 326] on link "54.03" at bounding box center [421, 326] width 15 height 8
type input "*"
type input "*****"
click button "submit" at bounding box center [433, 305] width 14 height 12
click at [462, 325] on link "54.03" at bounding box center [469, 326] width 15 height 8
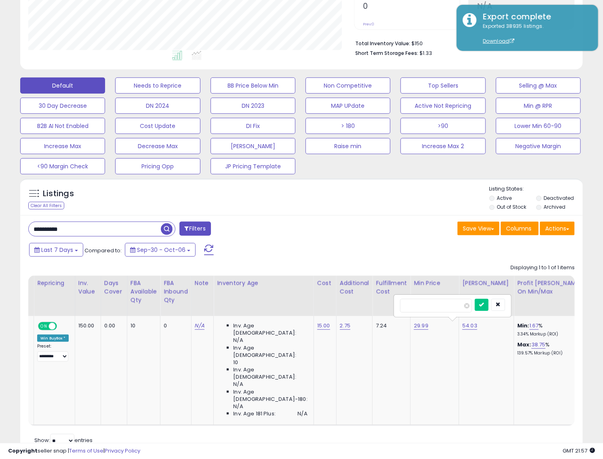
type input "*"
click at [501, 304] on icon "button" at bounding box center [498, 304] width 5 height 5
click at [531, 347] on link "38.75" at bounding box center [538, 345] width 14 height 8
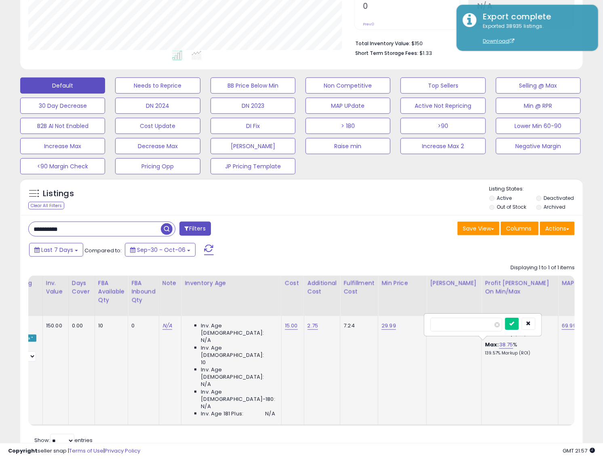
type input "*"
click button "submit" at bounding box center [512, 324] width 14 height 12
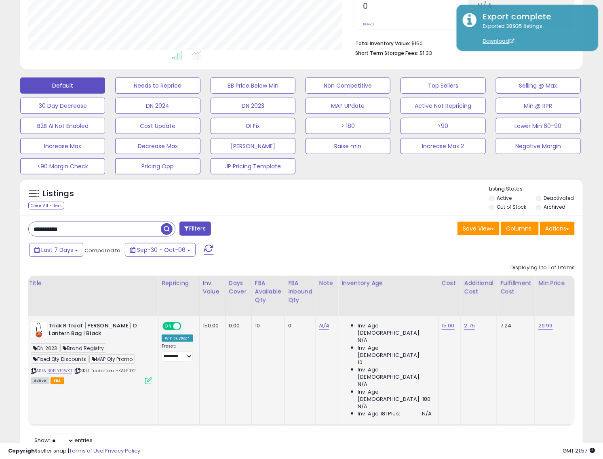
scroll to position [0, 0]
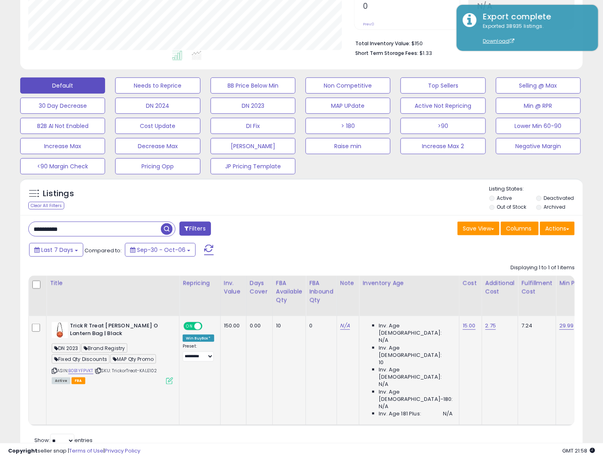
click at [153, 372] on span "| SKU: TrickorTreat-KALE102" at bounding box center [126, 371] width 63 height 6
copy span "KALE102"
click at [129, 229] on input "**********" at bounding box center [95, 229] width 132 height 14
paste input "text"
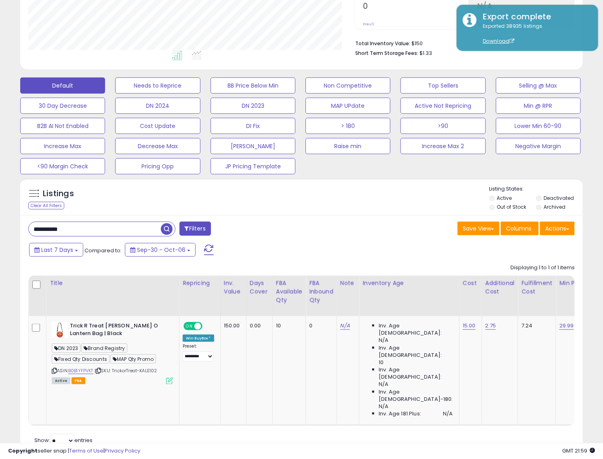
type input "**********"
click at [164, 231] on span "button" at bounding box center [167, 229] width 12 height 12
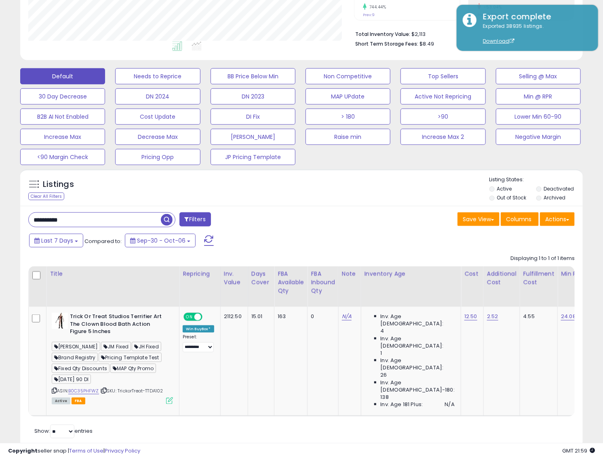
scroll to position [193, 0]
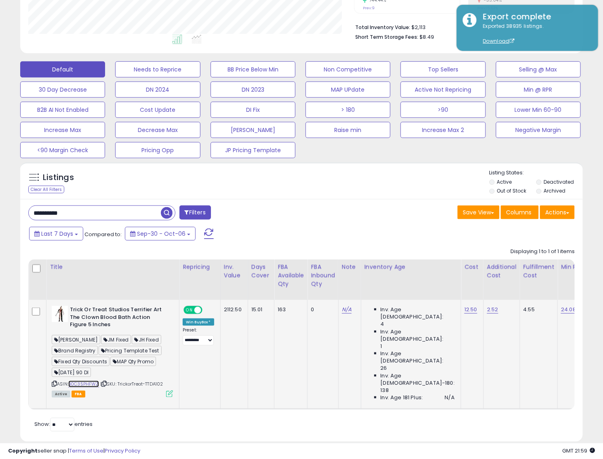
click at [92, 386] on link "B0C35PHFWZ" at bounding box center [83, 384] width 31 height 7
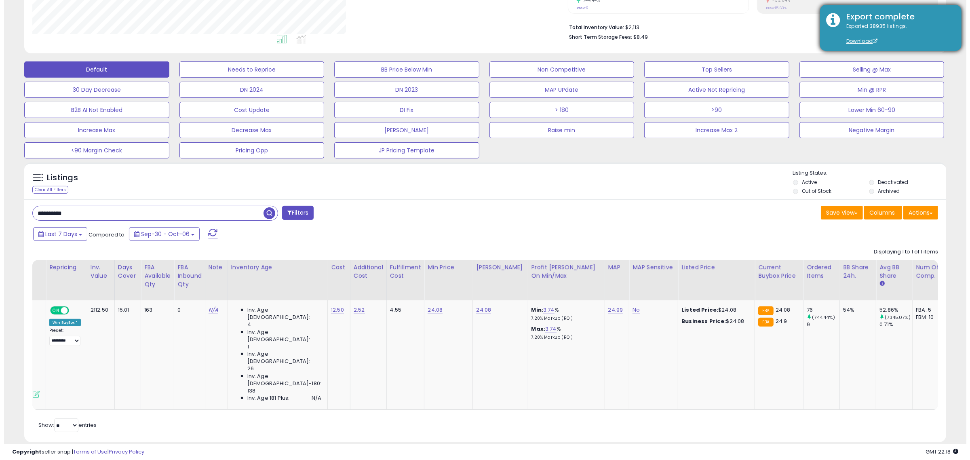
scroll to position [166, 535]
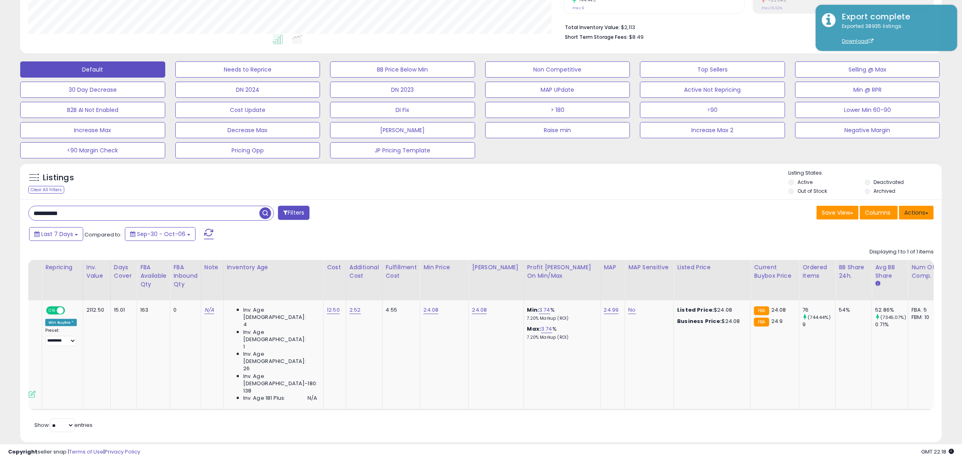
click at [924, 211] on button "Actions" at bounding box center [916, 213] width 35 height 14
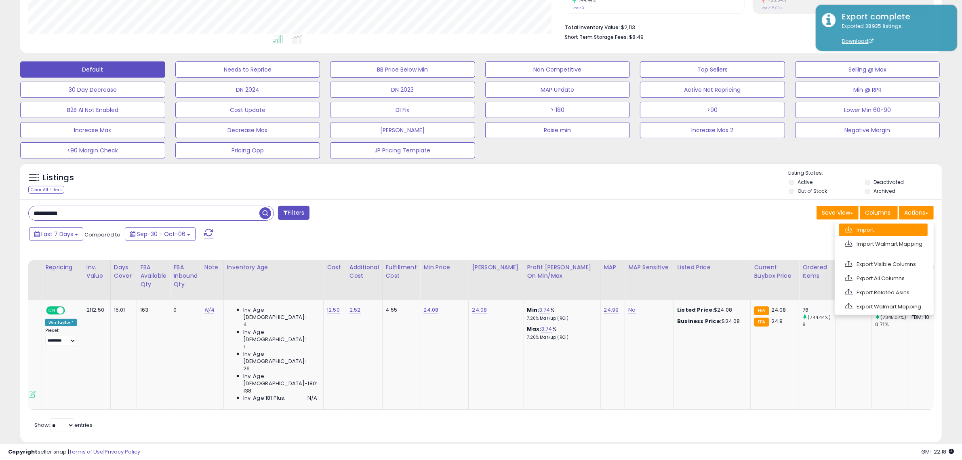
click at [858, 229] on link "Import" at bounding box center [883, 229] width 88 height 13
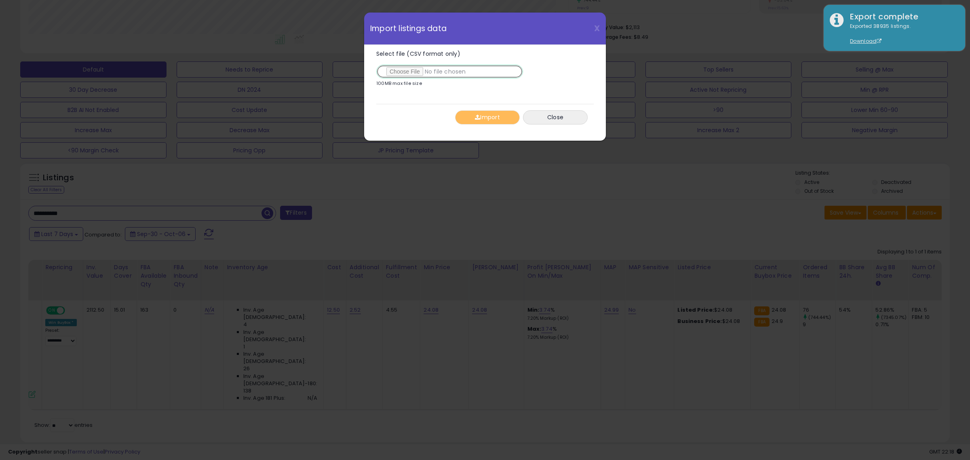
click at [414, 67] on input "Select file (CSV format only)" at bounding box center [449, 72] width 147 height 14
type input "**********"
click at [489, 116] on button "Import" at bounding box center [487, 117] width 65 height 14
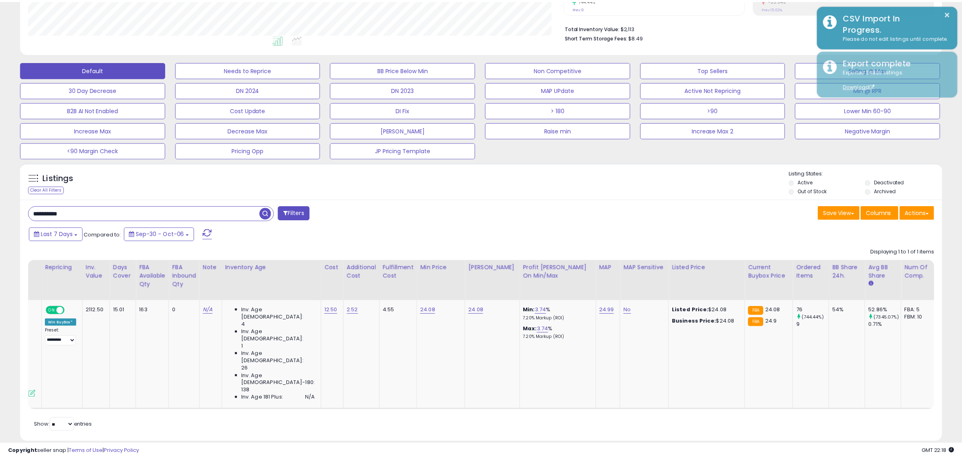
scroll to position [403826, 403456]
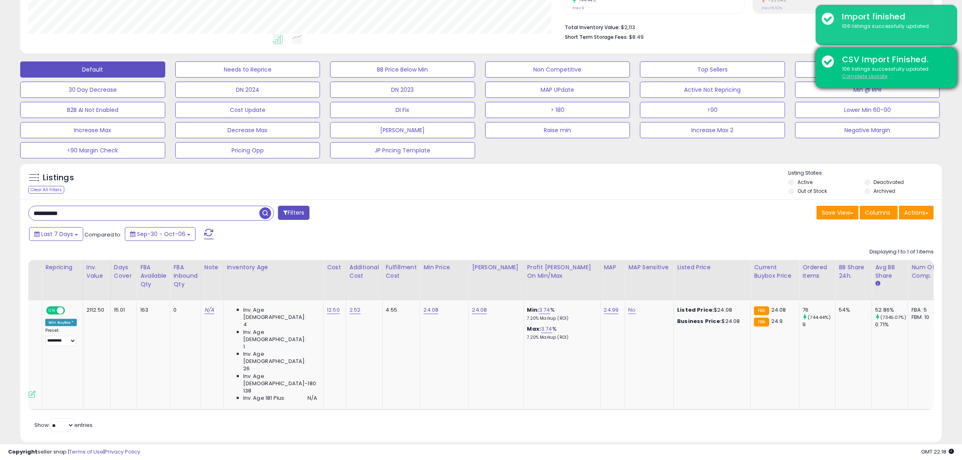
click at [858, 77] on u "Complete Update" at bounding box center [865, 76] width 46 height 7
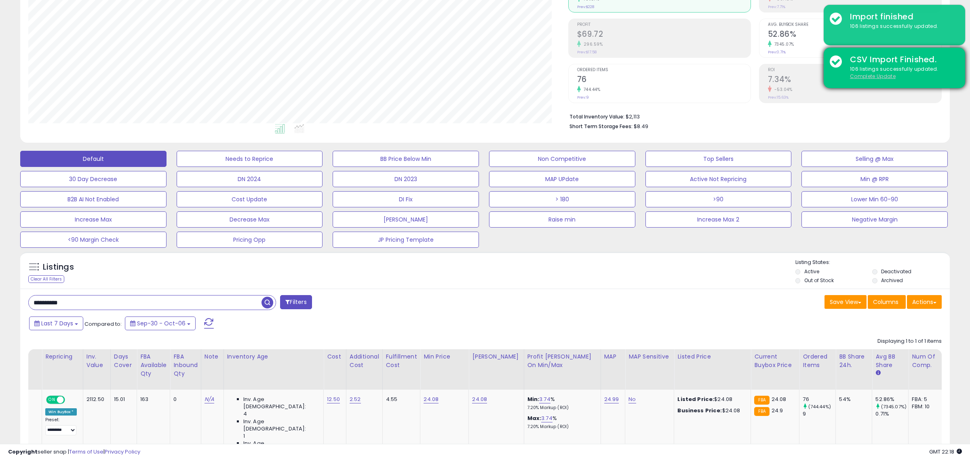
scroll to position [166, 539]
